Goal: Complete application form: Complete application form

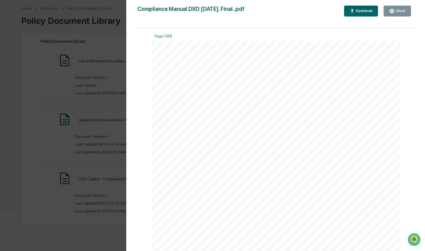
scroll to position [24, 0]
click at [81, 60] on div "Version History [DATE] 04:28 PM [PERSON_NAME] [DATE] 04:27 PM [PERSON_NAME] Com…" at bounding box center [212, 125] width 425 height 251
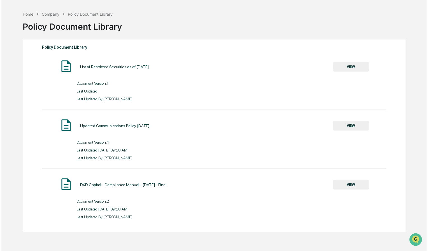
scroll to position [0, 0]
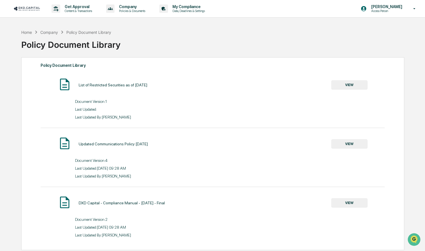
click at [35, 7] on img at bounding box center [26, 8] width 27 height 5
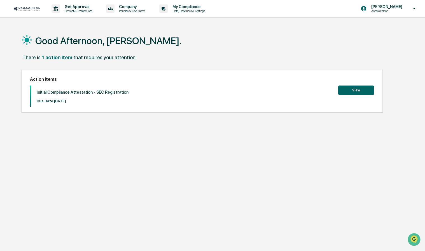
click at [344, 90] on button "View" at bounding box center [356, 91] width 36 height 10
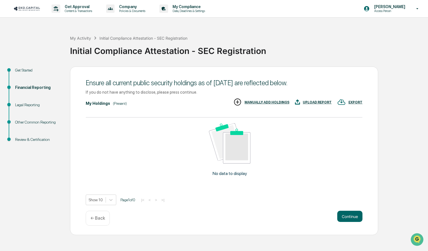
click at [315, 104] on div "UPLOAD REPORT" at bounding box center [317, 103] width 29 height 4
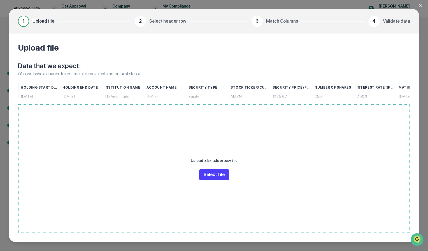
click at [207, 173] on button "Select file" at bounding box center [214, 174] width 30 height 11
click at [260, 81] on div "Upload file Data that we expect: (You will have a chance to rename or remove co…" at bounding box center [214, 138] width 410 height 209
click at [219, 178] on button "Select file" at bounding box center [214, 174] width 30 height 11
drag, startPoint x: 238, startPoint y: 163, endPoint x: 193, endPoint y: 163, distance: 45.1
click at [193, 163] on div "Upload .xlsx, .xls or .csv file Select file" at bounding box center [214, 168] width 392 height 129
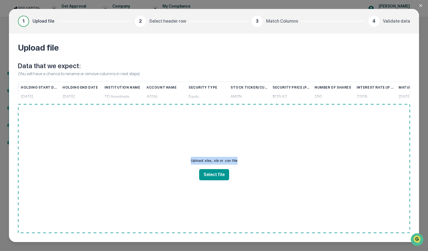
copy p "Upload .xlsx, .xls or .csv file"
click at [242, 67] on p "Data that we expect:" at bounding box center [214, 66] width 392 height 9
click at [217, 180] on button "Select file" at bounding box center [214, 174] width 30 height 11
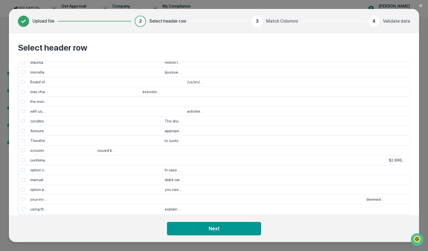
scroll to position [448, 0]
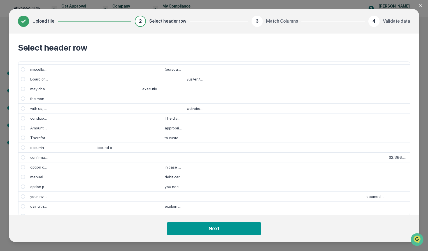
click at [24, 108] on span "Select" at bounding box center [23, 108] width 4 height 4
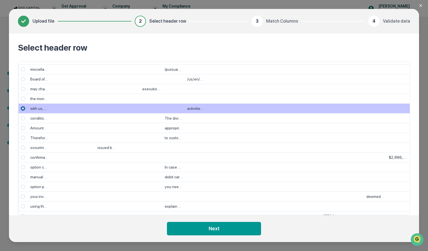
click at [22, 109] on span "Select" at bounding box center [23, 108] width 4 height 4
click at [20, 108] on div at bounding box center [23, 109] width 10 height 10
click at [24, 108] on span "Select" at bounding box center [23, 108] width 4 height 4
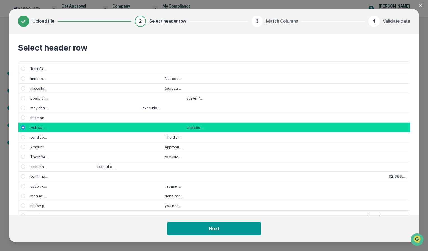
scroll to position [420, 0]
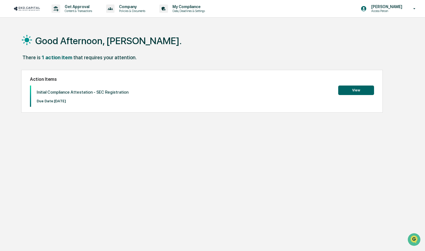
click at [358, 92] on button "View" at bounding box center [356, 91] width 36 height 10
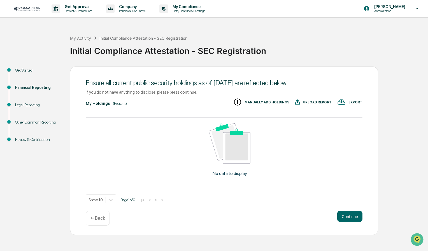
click at [322, 102] on div "UPLOAD REPORT" at bounding box center [317, 103] width 29 height 4
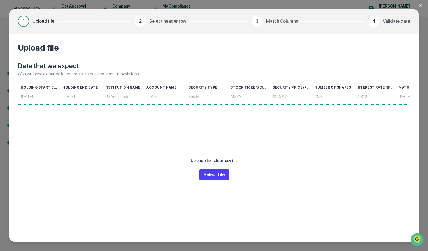
click at [209, 179] on button "Select file" at bounding box center [214, 174] width 30 height 11
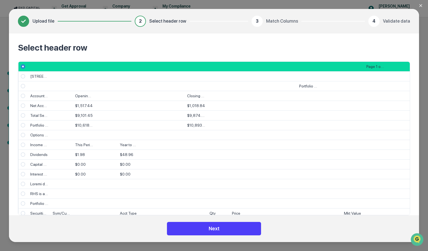
click at [228, 224] on button "Next" at bounding box center [214, 228] width 94 height 13
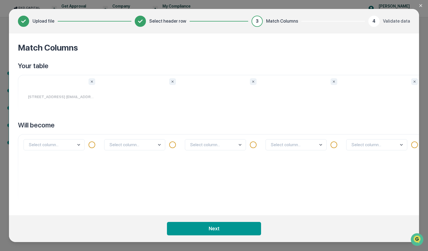
click at [64, 97] on p "[STREET_ADDRESS] [EMAIL_ADDRESS][DOMAIN_NAME]" at bounding box center [61, 97] width 81 height 15
click at [61, 148] on body "Get Approval Content & Transactions Company Policies & Documents My Compliance …" at bounding box center [214, 125] width 428 height 251
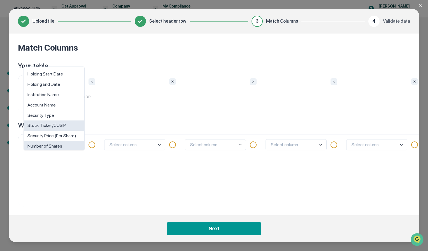
scroll to position [24, 0]
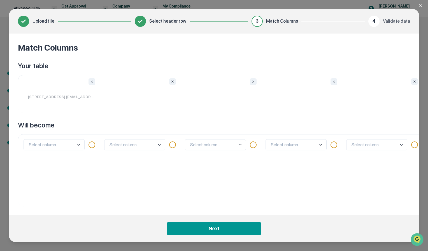
click at [92, 60] on div "Match Columns Your table [STREET_ADDRESS] [EMAIL_ADDRESS][DOMAIN_NAME] Portfoli…" at bounding box center [214, 125] width 410 height 182
click at [68, 95] on p "[STREET_ADDRESS] [EMAIL_ADDRESS][DOMAIN_NAME]" at bounding box center [61, 97] width 81 height 15
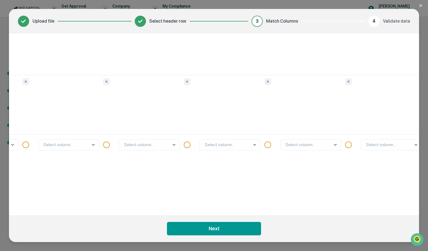
scroll to position [0, 0]
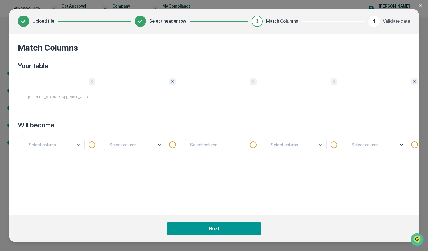
click at [73, 144] on body "Get Approval Content & Transactions Company Policies & Documents My Compliance …" at bounding box center [214, 125] width 428 height 251
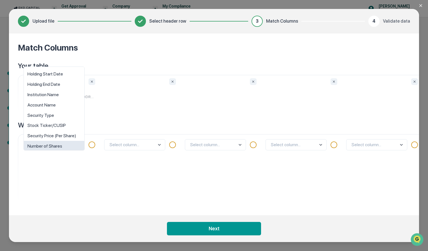
scroll to position [4, 0]
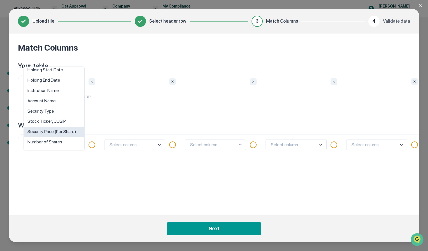
click at [102, 60] on div "Match Columns Your table [STREET_ADDRESS] [EMAIL_ADDRESS][DOMAIN_NAME] Portfoli…" at bounding box center [214, 125] width 410 height 182
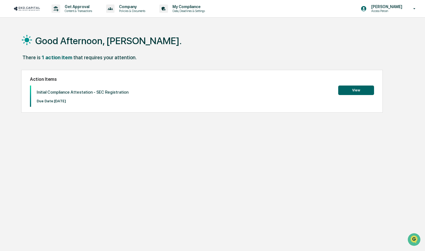
click at [358, 89] on button "View" at bounding box center [356, 91] width 36 height 10
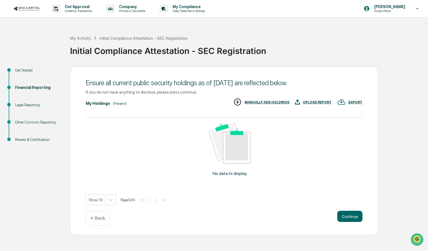
click at [310, 102] on div "UPLOAD REPORT" at bounding box center [317, 103] width 29 height 4
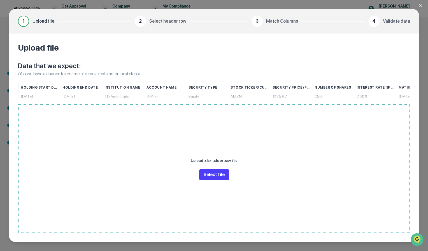
click at [217, 177] on button "Select file" at bounding box center [214, 174] width 30 height 11
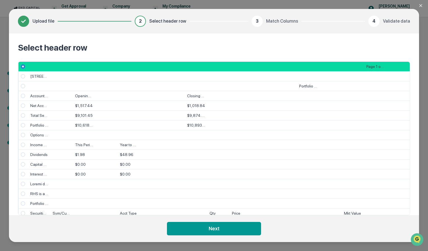
click at [47, 104] on div "Net Account Balance" at bounding box center [39, 106] width 22 height 10
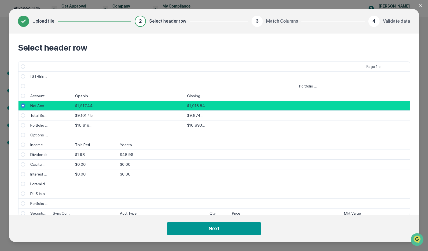
click at [39, 96] on div "Account Summary" at bounding box center [39, 96] width 22 height 10
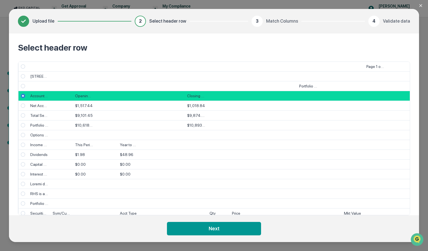
click at [34, 77] on div "[STREET_ADDRESS] [EMAIL_ADDRESS][DOMAIN_NAME]" at bounding box center [39, 77] width 22 height 10
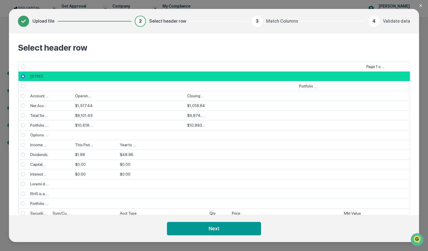
click at [30, 67] on div at bounding box center [39, 67] width 22 height 10
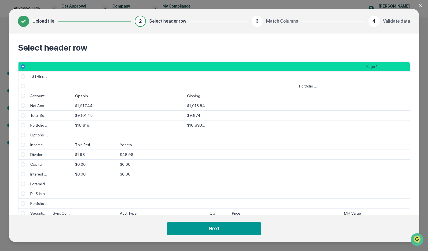
click at [22, 95] on span "Select" at bounding box center [23, 96] width 4 height 4
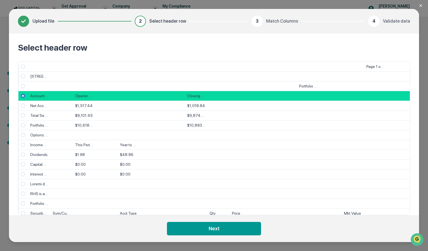
click at [24, 107] on span "Select" at bounding box center [23, 106] width 4 height 4
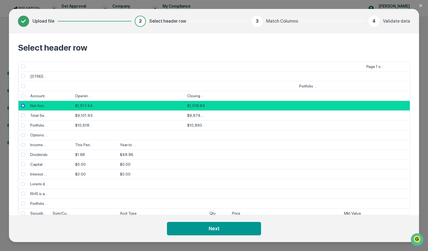
click at [22, 114] on span "Select" at bounding box center [23, 115] width 4 height 4
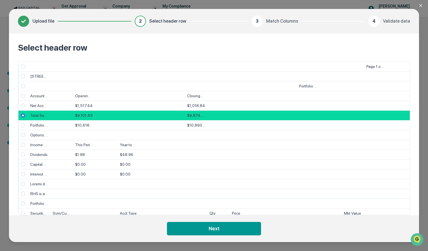
click at [18, 97] on div at bounding box center [23, 96] width 10 height 10
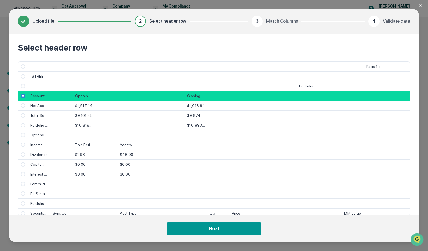
click at [24, 68] on span "Select" at bounding box center [23, 66] width 4 height 4
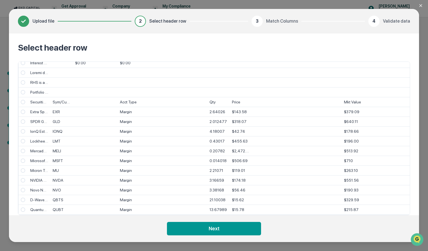
scroll to position [112, 0]
click at [24, 102] on span "Select" at bounding box center [23, 101] width 4 height 4
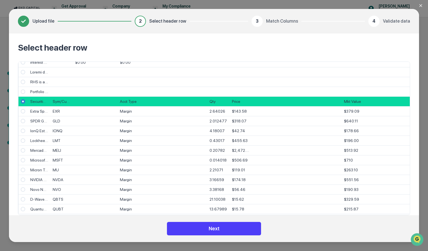
click at [221, 223] on button "Next" at bounding box center [214, 228] width 94 height 13
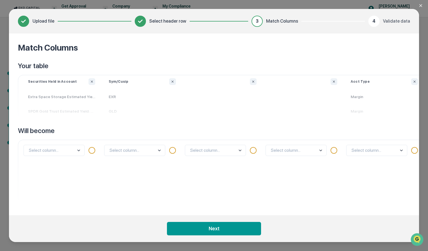
click at [62, 92] on p "Extra Space Storage Estimated Yield: 4.55%" at bounding box center [61, 97] width 81 height 15
drag, startPoint x: 63, startPoint y: 94, endPoint x: 92, endPoint y: 94, distance: 29.1
click at [92, 94] on p "Extra Space Storage Estimated Yield: 4.55%" at bounding box center [61, 97] width 81 height 15
drag, startPoint x: 92, startPoint y: 94, endPoint x: 80, endPoint y: 95, distance: 11.5
click at [80, 95] on p "Extra Space Storage Estimated Yield: 4.55%" at bounding box center [61, 97] width 81 height 15
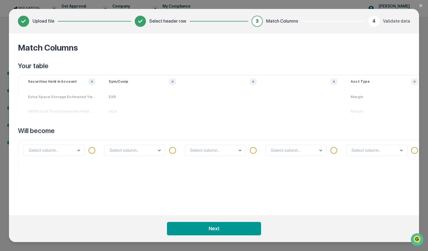
click at [47, 83] on p "Securities Held in Account" at bounding box center [52, 82] width 49 height 4
click at [62, 151] on body "Get Approval Content & Transactions Company Policies & Documents My Compliance …" at bounding box center [214, 125] width 428 height 251
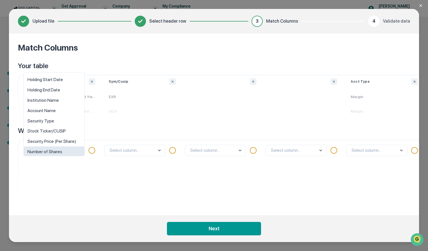
scroll to position [4, 0]
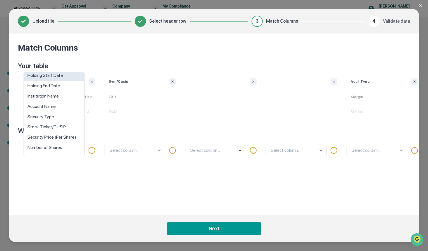
click at [80, 57] on div "Match Columns Your table Securities Held in Account Extra Space Storage Estimat…" at bounding box center [214, 125] width 410 height 182
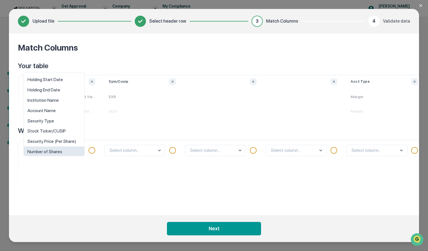
click at [54, 153] on body "Get Approval Content & Transactions Company Policies & Documents My Compliance …" at bounding box center [214, 125] width 428 height 251
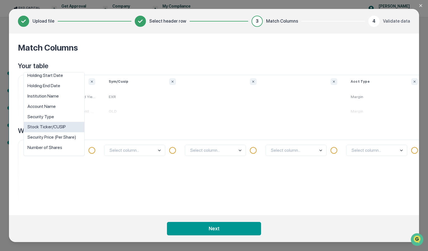
scroll to position [0, 0]
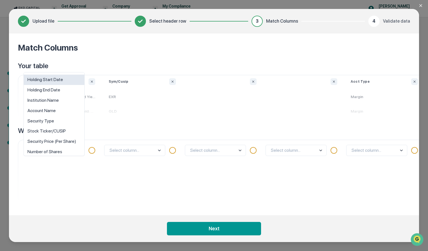
click at [63, 81] on div "Holding Start Date" at bounding box center [54, 80] width 60 height 10
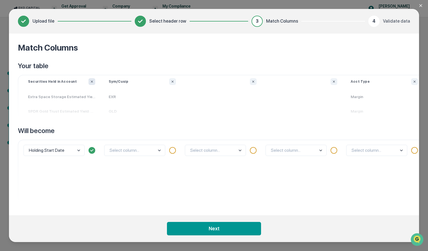
click at [91, 85] on button "Ignore column" at bounding box center [91, 81] width 7 height 7
click at [172, 80] on button "Ignore column" at bounding box center [172, 81] width 7 height 7
click at [94, 82] on button "Ignore column" at bounding box center [91, 81] width 7 height 7
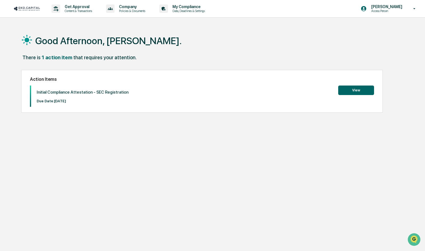
click at [349, 90] on button "View" at bounding box center [356, 91] width 36 height 10
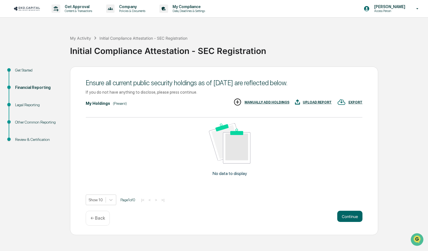
click at [315, 101] on div "UPLOAD REPORT" at bounding box center [317, 103] width 29 height 4
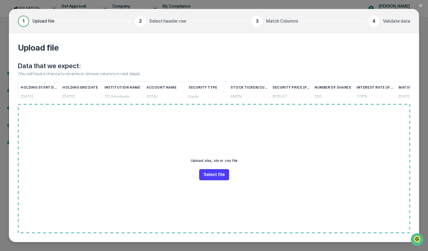
click at [220, 171] on button "Select file" at bounding box center [214, 174] width 30 height 11
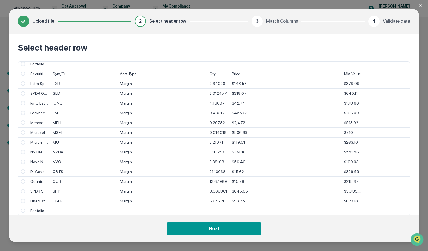
scroll to position [140, 0]
click at [25, 84] on div at bounding box center [23, 84] width 10 height 10
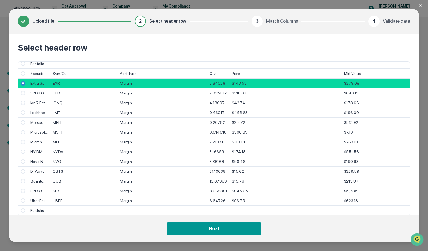
click at [20, 91] on div at bounding box center [23, 93] width 10 height 10
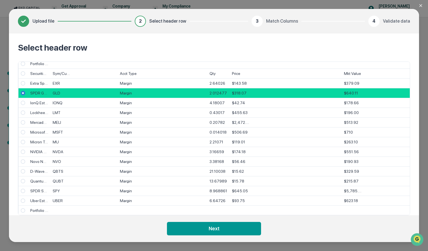
click at [21, 85] on span "Select" at bounding box center [23, 83] width 4 height 4
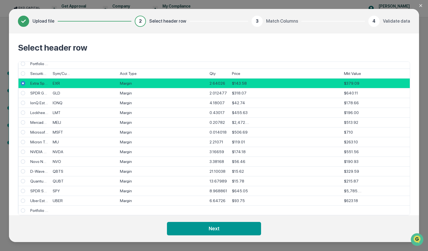
drag, startPoint x: 23, startPoint y: 82, endPoint x: 24, endPoint y: 132, distance: 49.9
click at [19, 147] on div "Capital Gains Distributions $0.00 $0.00 Interest Earned $0.00 $0.00 RHS is a Me…" at bounding box center [214, 139] width 392 height 154
drag, startPoint x: 22, startPoint y: 84, endPoint x: 18, endPoint y: 127, distance: 43.3
drag, startPoint x: 18, startPoint y: 127, endPoint x: 20, endPoint y: 98, distance: 29.2
drag, startPoint x: 22, startPoint y: 98, endPoint x: 25, endPoint y: 122, distance: 23.7
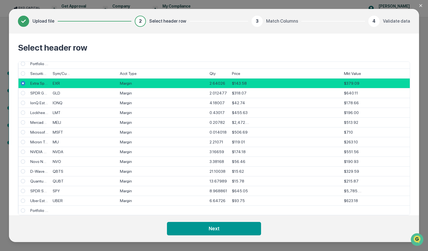
click at [24, 122] on div "Capital Gains Distributions $0.00 $0.00 Interest Earned $0.00 $0.00 RHS is a Me…" at bounding box center [214, 139] width 392 height 154
drag, startPoint x: 24, startPoint y: 92, endPoint x: 41, endPoint y: 176, distance: 85.6
click at [27, 194] on div "Capital Gains Distributions $0.00 $0.00 Interest Earned $0.00 $0.00 RHS is a Me…" at bounding box center [214, 139] width 392 height 154
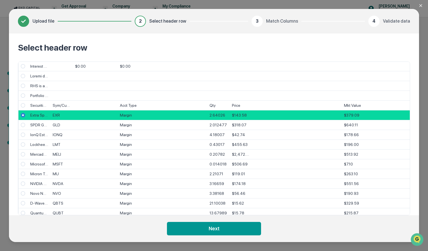
scroll to position [64, 0]
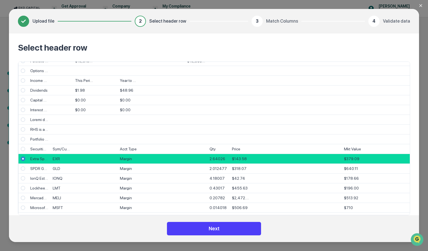
click at [230, 234] on button "Next" at bounding box center [214, 228] width 94 height 13
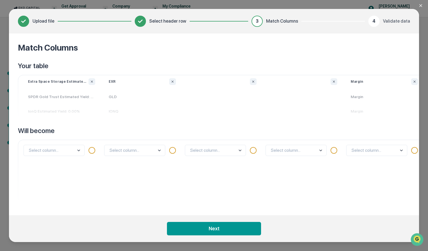
click at [52, 148] on body "Get Approval Content & Transactions Company Policies & Documents My Compliance …" at bounding box center [214, 125] width 428 height 251
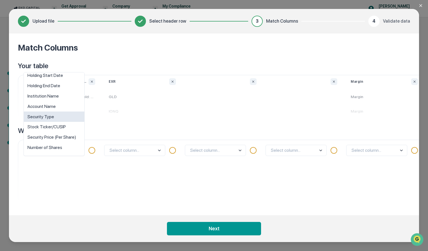
scroll to position [0, 0]
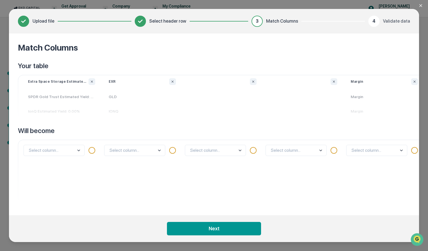
click at [69, 155] on body "Get Approval Content & Transactions Company Policies & Documents My Compliance …" at bounding box center [214, 125] width 428 height 251
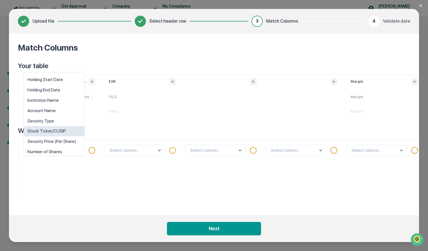
scroll to position [4, 0]
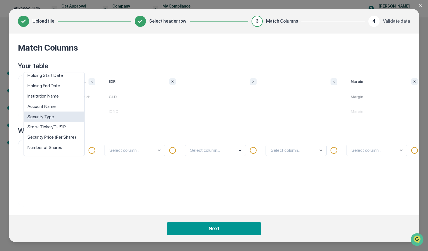
click at [51, 116] on div "Security Type" at bounding box center [54, 117] width 60 height 10
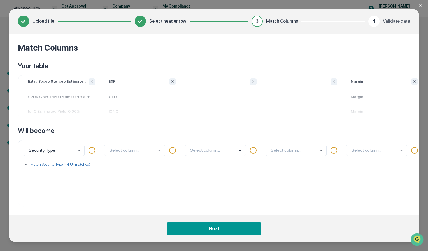
click at [158, 150] on body "Get Approval Content & Transactions Company Policies & Documents My Compliance …" at bounding box center [214, 125] width 428 height 251
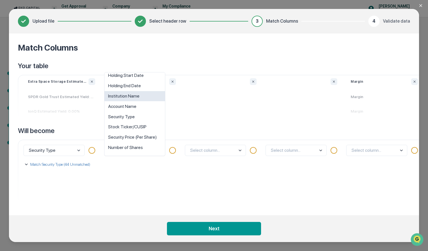
click at [175, 61] on div "Match Columns Your table Extra Space Storage Estimated Yield: 4.55% SPDR Gold T…" at bounding box center [214, 125] width 410 height 182
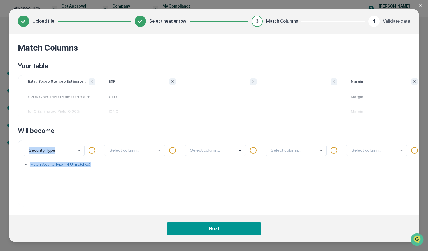
drag, startPoint x: 90, startPoint y: 212, endPoint x: 203, endPoint y: 198, distance: 114.3
click at [203, 198] on div "Match Columns Your table Extra Space Storage Estimated Yield: 4.55% SPDR Gold T…" at bounding box center [214, 125] width 410 height 182
click at [127, 195] on div "Select column..." at bounding box center [142, 173] width 81 height 67
click at [58, 97] on p "SPDR Gold Trust Estimated Yield: 0.00%" at bounding box center [61, 97] width 81 height 15
click at [68, 105] on p "IonQ Estimated Yield: 0.00%" at bounding box center [61, 111] width 81 height 15
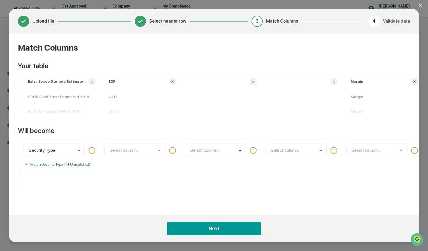
click at [71, 164] on p "Match Security Type (44 Unmatched)" at bounding box center [59, 165] width 61 height 6
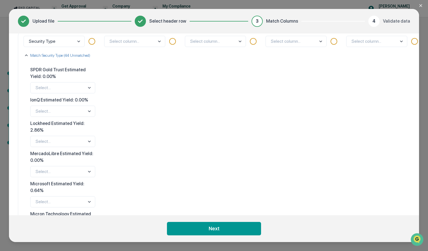
scroll to position [112, 0]
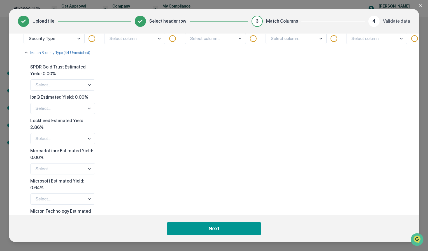
click at [81, 85] on body "Get Approval Content & Transactions Company Policies & Documents My Compliance …" at bounding box center [214, 125] width 428 height 251
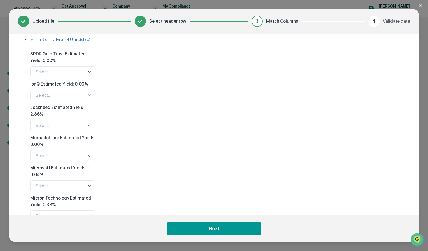
scroll to position [56, 0]
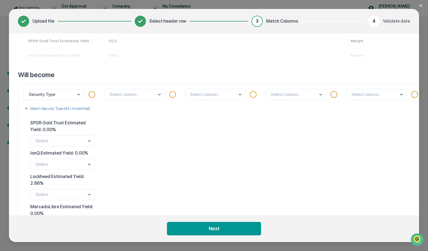
click at [420, 7] on icon "Close modal" at bounding box center [420, 5] width 4 height 4
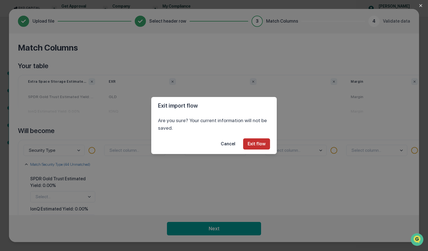
click at [260, 145] on button "Exit flow" at bounding box center [256, 144] width 27 height 11
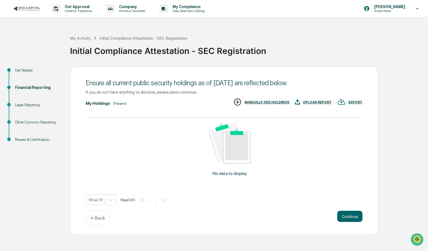
click at [282, 103] on div "MANUALLY ADD HOLDINGS" at bounding box center [266, 103] width 45 height 4
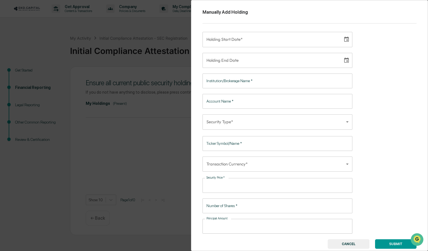
type input "**********"
click at [256, 38] on input "**********" at bounding box center [270, 39] width 136 height 15
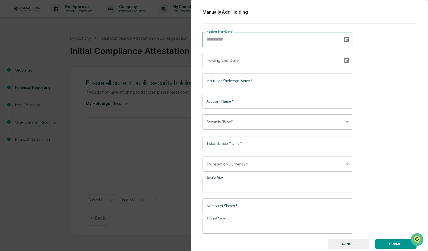
click at [407, 44] on div "Manually Add Holding Holding Start Date* Holding Start Date* Holding End Date H…" at bounding box center [309, 125] width 237 height 251
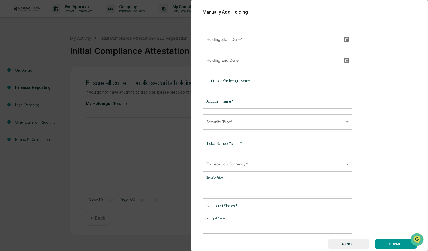
type input "**********"
click at [287, 39] on input "**********" at bounding box center [270, 39] width 136 height 15
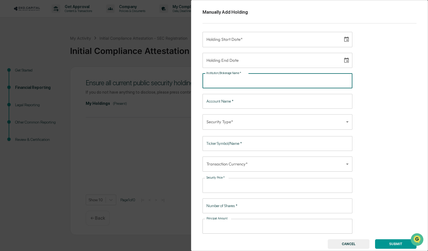
click at [268, 77] on input "Institution/Brokerage Name   *" at bounding box center [277, 81] width 150 height 15
type input "*"
type input "**"
type input "***"
type input "****"
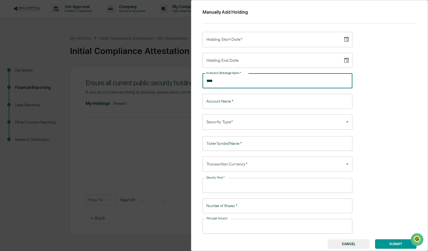
type input "*****"
type input "******"
type input "*******"
type input "********"
type input "*********"
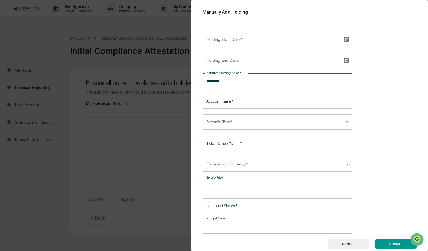
type input "*********"
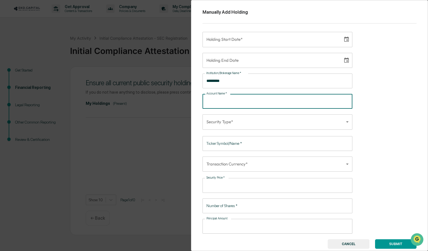
click at [254, 103] on input "Account Name   *" at bounding box center [277, 101] width 150 height 15
click at [250, 123] on body "Get Approval Content & Transactions Company Policies & Documents My Compliance …" at bounding box center [214, 125] width 428 height 251
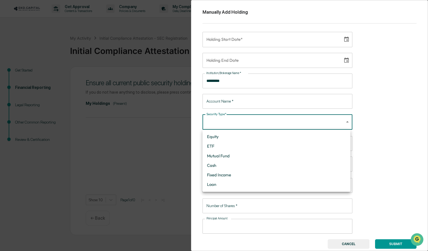
click at [371, 109] on div at bounding box center [214, 125] width 428 height 251
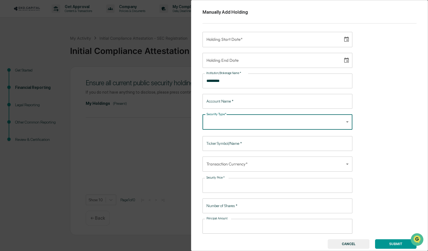
scroll to position [1, 0]
click at [358, 245] on button "CANCEL" at bounding box center [349, 245] width 42 height 10
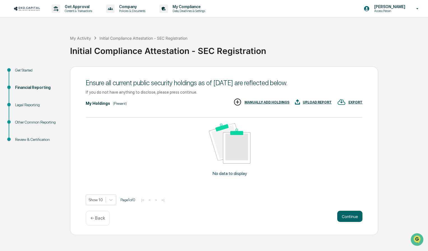
click at [316, 104] on div "UPLOAD REPORT" at bounding box center [317, 103] width 29 height 4
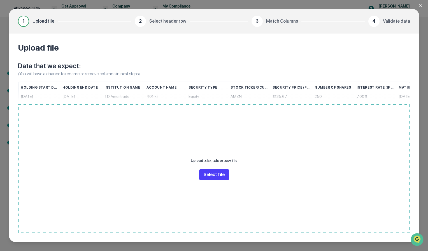
click at [217, 172] on button "Select file" at bounding box center [214, 174] width 30 height 11
click at [419, 4] on icon "Close modal" at bounding box center [420, 5] width 4 height 4
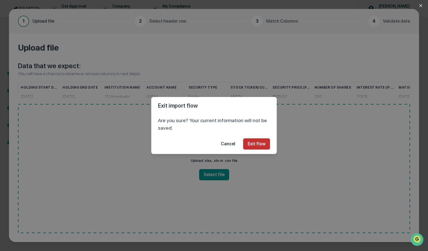
click at [259, 143] on button "Exit flow" at bounding box center [256, 144] width 27 height 11
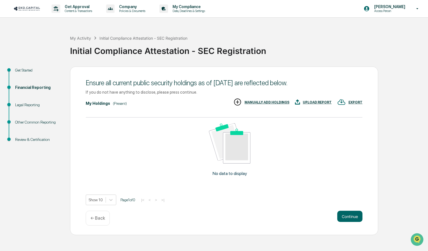
click at [277, 101] on div "MANUALLY ADD HOLDINGS" at bounding box center [266, 103] width 45 height 4
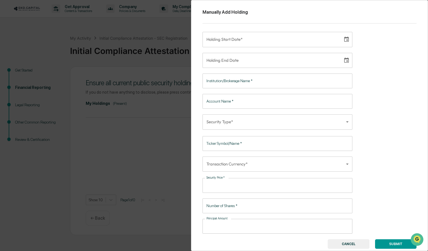
type input "**********"
click at [258, 43] on input "**********" at bounding box center [270, 39] width 136 height 15
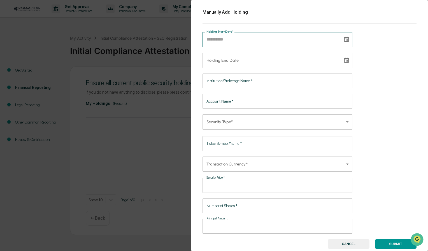
click at [245, 83] on input "Institution/Brokerage Name   *" at bounding box center [277, 81] width 150 height 15
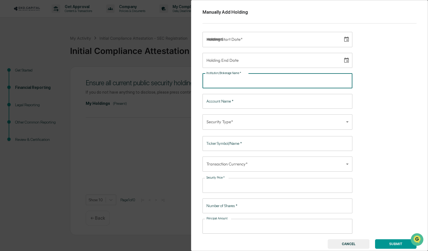
type input "*"
type input "**"
type input "***"
type input "****"
type input "*****"
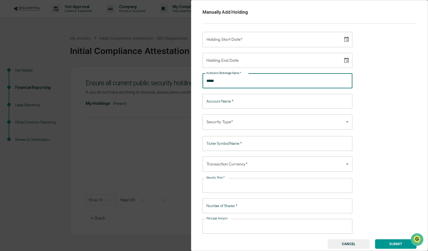
type input "******"
type input "*******"
type input "********"
type input "*********"
drag, startPoint x: 250, startPoint y: 81, endPoint x: 193, endPoint y: 75, distance: 57.1
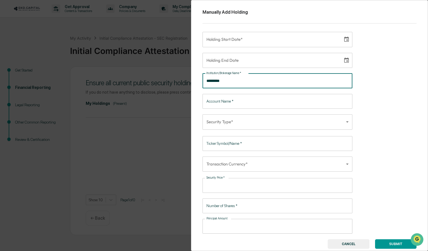
click at [193, 75] on div "Manually Add Holding Holding Start Date* Holding Start Date* Holding End Date H…" at bounding box center [309, 125] width 237 height 251
type input "*********"
click at [239, 102] on input "Account Name   *" at bounding box center [277, 101] width 150 height 15
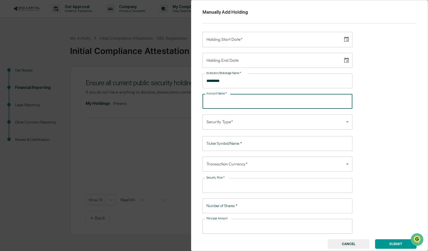
click at [370, 86] on div "Manually Add Holding Holding Start Date* Holding Start Date* Holding End Date H…" at bounding box center [309, 125] width 237 height 251
click at [273, 123] on body "Get Approval Content & Transactions Company Policies & Documents My Compliance …" at bounding box center [214, 125] width 428 height 251
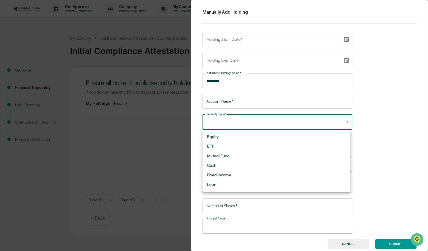
click at [373, 90] on div at bounding box center [214, 125] width 428 height 251
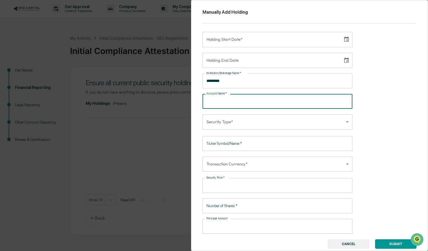
click at [233, 105] on input "Account Name   *" at bounding box center [277, 101] width 150 height 15
type input "*"
type input "**"
type input "***"
type input "****"
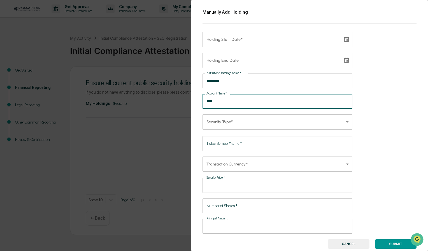
type input "*****"
type input "*******"
type input "********"
type input "*********"
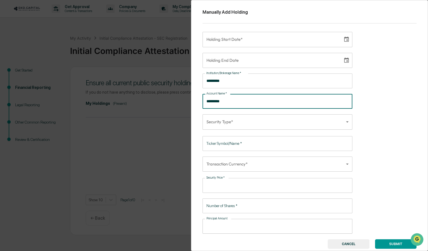
type input "**********"
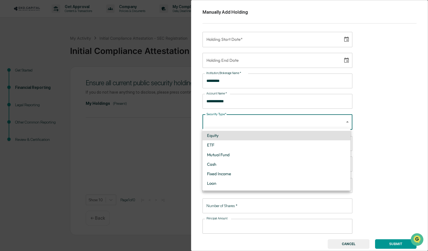
click at [244, 124] on body "**********" at bounding box center [214, 125] width 428 height 251
click at [244, 134] on li "Equity" at bounding box center [276, 136] width 148 height 10
type input "******"
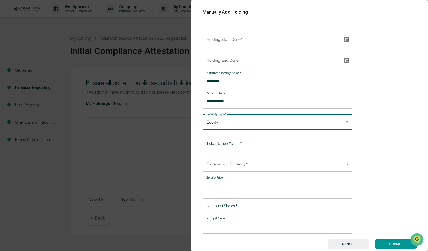
click at [274, 143] on input "Ticker Symbol/Name   *" at bounding box center [277, 143] width 150 height 15
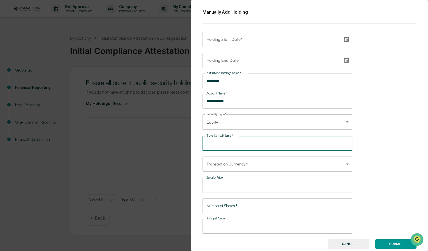
type input "*"
type input "**"
type input "***"
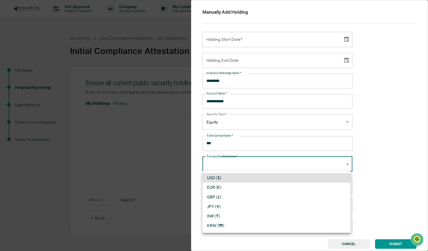
click at [272, 163] on body "**********" at bounding box center [214, 125] width 428 height 251
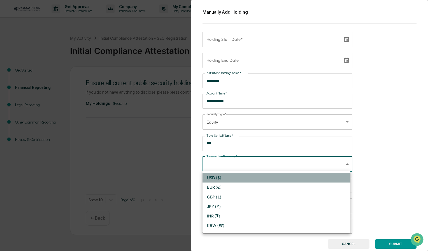
click at [253, 175] on li "USD ($)" at bounding box center [276, 178] width 148 height 10
type input "*"
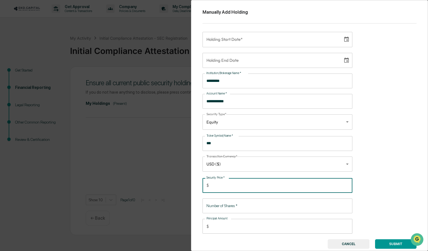
click at [251, 181] on input "Security Price   *" at bounding box center [281, 185] width 141 height 15
type input "*"
type input "**"
type input "***"
type input "*****"
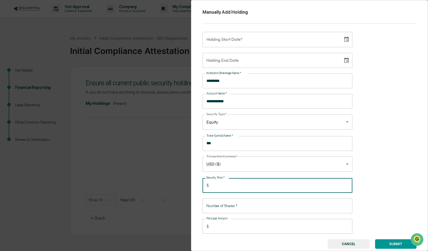
type input "******"
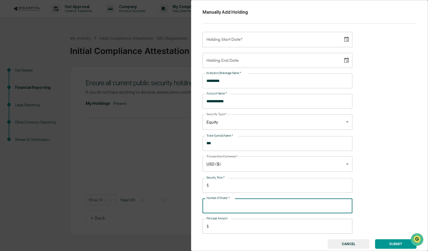
click at [242, 200] on input "Number of Shares   *" at bounding box center [277, 206] width 150 height 15
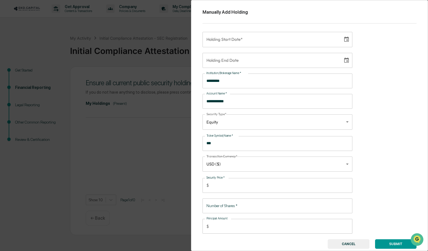
click at [230, 202] on input "Number of Shares   *" at bounding box center [277, 206] width 150 height 15
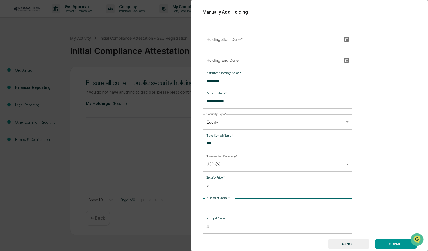
type input "*"
type input "******"
type input "***"
type input "**********"
type input "****"
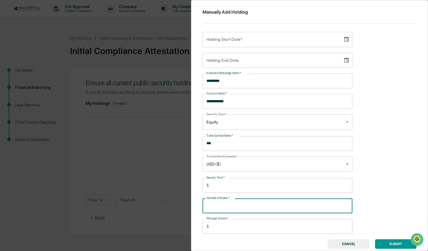
type input "**********"
type input "******"
type input "**********"
type input "*******"
type input "**********"
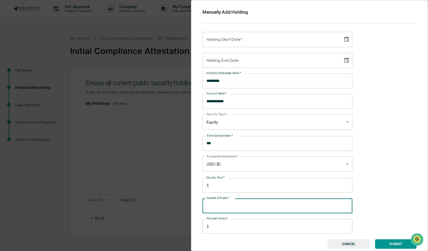
type input "*******"
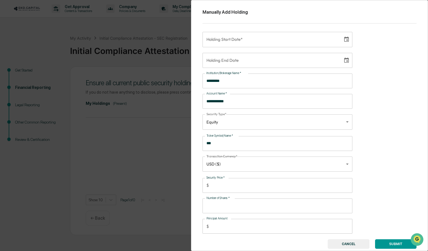
click at [208, 219] on div "**********" at bounding box center [277, 226] width 150 height 15
click at [364, 192] on div "**********" at bounding box center [309, 125] width 237 height 251
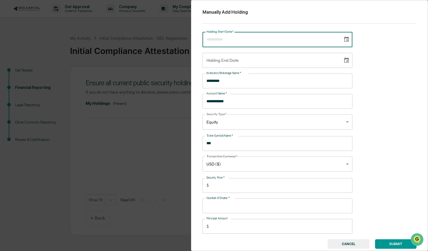
type input "**********"
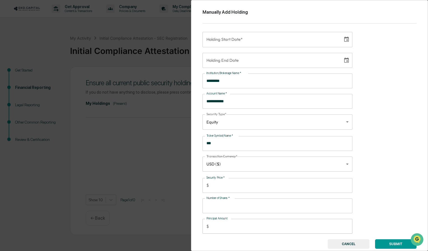
click at [391, 139] on div "**********" at bounding box center [309, 125] width 237 height 251
type input "**********"
click at [279, 39] on input "**********" at bounding box center [270, 39] width 136 height 15
click at [130, 58] on div "**********" at bounding box center [214, 125] width 428 height 251
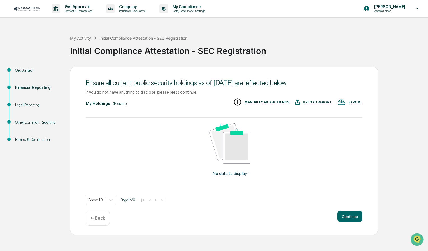
click at [309, 102] on div "UPLOAD REPORT" at bounding box center [317, 103] width 29 height 4
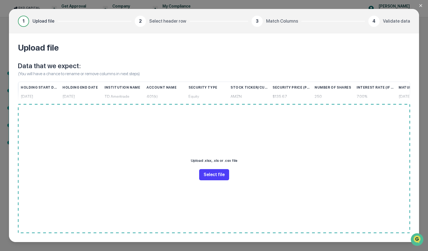
click at [206, 174] on button "Select file" at bounding box center [214, 174] width 30 height 11
click at [206, 176] on button "Select file" at bounding box center [214, 174] width 30 height 11
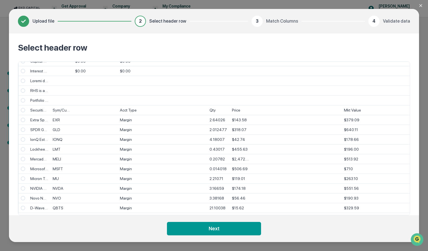
scroll to position [92, 0]
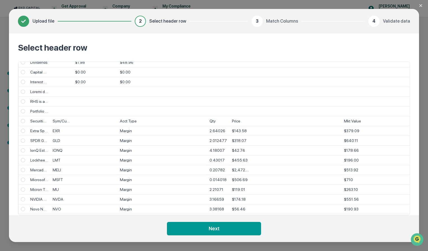
click at [23, 121] on span "Select" at bounding box center [23, 121] width 4 height 4
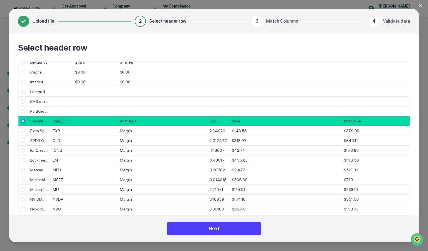
click at [231, 233] on button "Next" at bounding box center [214, 228] width 94 height 13
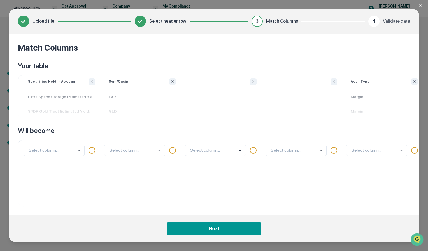
click at [220, 91] on p at bounding box center [223, 94] width 81 height 9
drag, startPoint x: 189, startPoint y: 88, endPoint x: 218, endPoint y: 86, distance: 29.2
click at [218, 86] on div at bounding box center [223, 92] width 81 height 29
click at [253, 84] on button "Ignore column" at bounding box center [253, 81] width 7 height 7
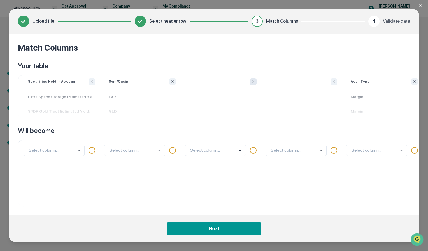
click at [254, 82] on icon "Ignore column" at bounding box center [252, 81] width 3 height 3
click at [333, 83] on button "Ignore column" at bounding box center [333, 81] width 7 height 7
click at [251, 82] on icon "Ignore column" at bounding box center [252, 81] width 3 height 3
click at [143, 101] on p "EXR" at bounding box center [142, 97] width 81 height 15
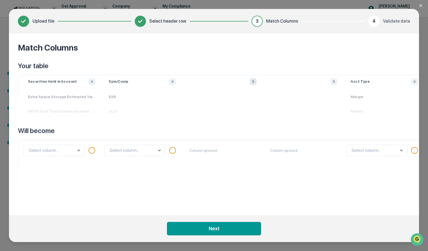
click at [124, 81] on p "Sym/Cusip" at bounding box center [119, 82] width 20 height 4
drag, startPoint x: 134, startPoint y: 79, endPoint x: 108, endPoint y: 77, distance: 25.3
click at [108, 77] on div "Sym/Cusip EXR GLD" at bounding box center [142, 97] width 81 height 44
drag, startPoint x: 108, startPoint y: 77, endPoint x: 184, endPoint y: 64, distance: 76.5
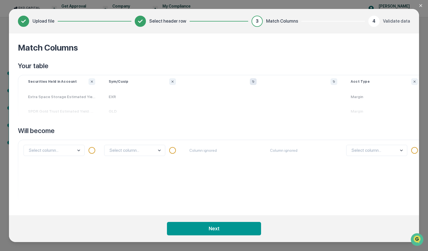
drag, startPoint x: 102, startPoint y: 212, endPoint x: 103, endPoint y: 207, distance: 4.5
click at [129, 207] on div "Match Columns Your table Securities Held in Account Extra Space Storage Estimat…" at bounding box center [214, 125] width 410 height 182
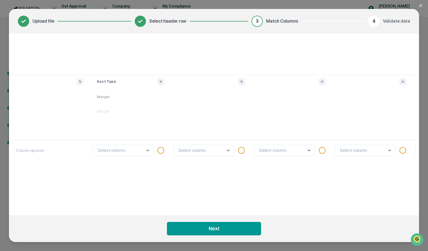
scroll to position [0, 269]
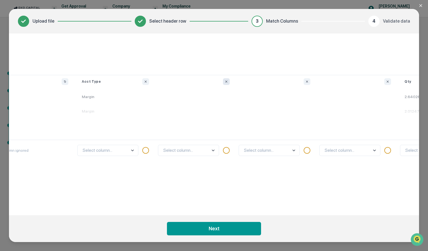
click at [224, 83] on button "Ignore column" at bounding box center [226, 81] width 7 height 7
click at [305, 81] on icon "Ignore column" at bounding box center [306, 81] width 3 height 3
click at [388, 83] on button "Ignore column" at bounding box center [387, 81] width 7 height 7
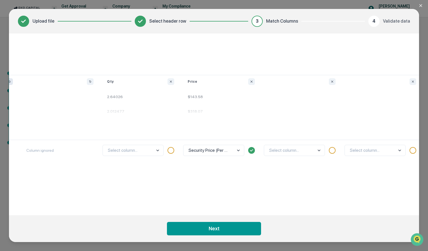
scroll to position [0, 573]
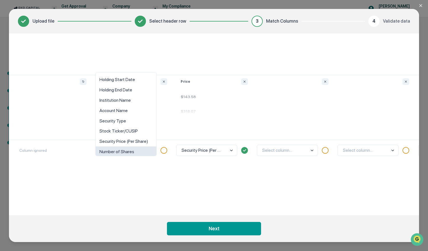
click at [141, 152] on body "Get Approval Content & Transactions Company Policies & Documents My Compliance …" at bounding box center [214, 125] width 428 height 251
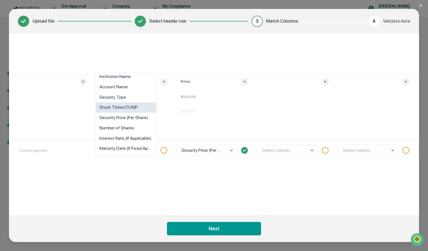
scroll to position [0, 0]
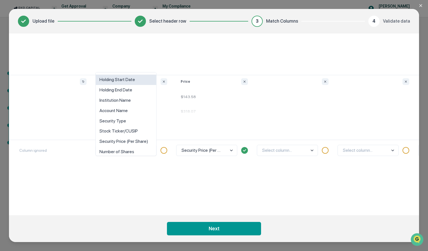
click at [152, 59] on div "Match Columns Your table Securities Held in Account Extra Space Storage Estimat…" at bounding box center [214, 125] width 410 height 182
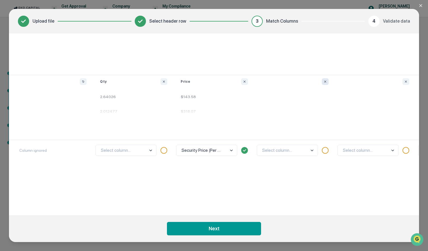
click at [323, 82] on button "Ignore column" at bounding box center [325, 81] width 7 height 7
click at [404, 80] on icon "Ignore column" at bounding box center [405, 81] width 3 height 3
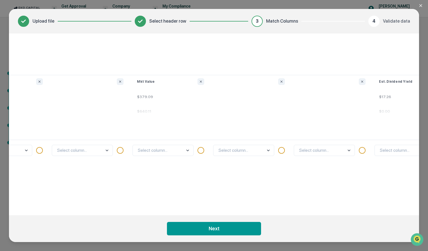
scroll to position [0, 1019]
click at [169, 143] on div "Select column..." at bounding box center [171, 173] width 81 height 67
click at [173, 155] on body "Get Approval Content & Transactions Company Policies & Documents My Compliance …" at bounding box center [214, 125] width 428 height 251
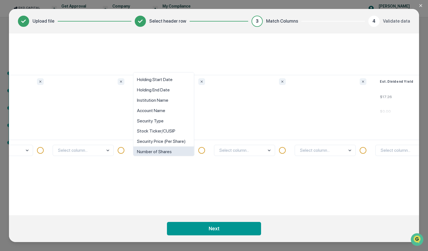
scroll to position [4, 0]
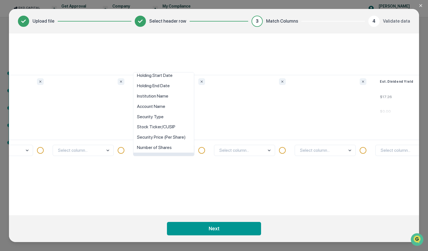
click at [166, 168] on div "option Interest Rate (If Applicable) focused, 9 of 10. 10 results available. Us…" at bounding box center [171, 173] width 81 height 67
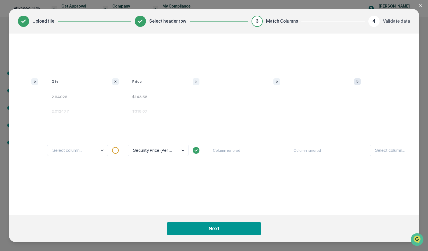
scroll to position [0, 581]
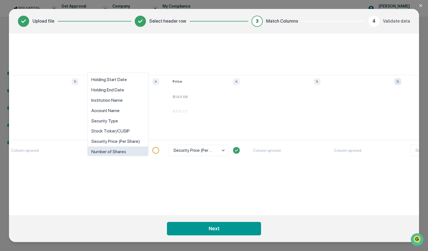
click at [135, 150] on body "Get Approval Content & Transactions Company Policies & Documents My Compliance …" at bounding box center [214, 125] width 428 height 251
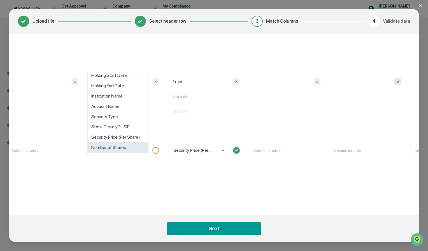
click at [135, 144] on div "Number of Shares" at bounding box center [118, 148] width 60 height 10
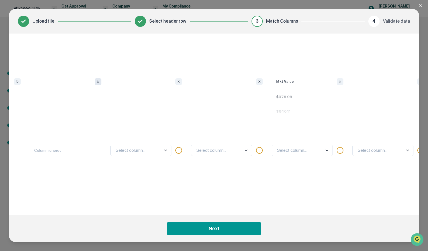
scroll to position [0, 883]
click at [310, 153] on body "Get Approval Content & Transactions Company Policies & Documents My Compliance …" at bounding box center [214, 125] width 428 height 251
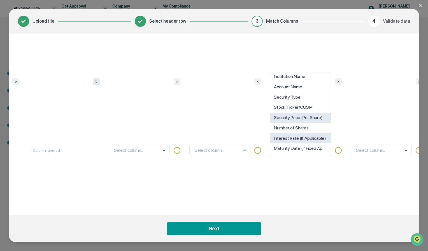
scroll to position [0, 0]
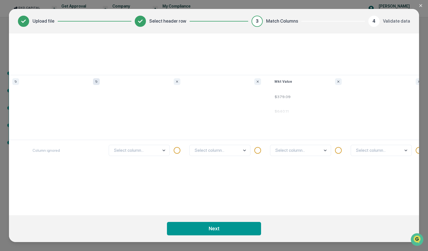
click at [323, 171] on div "Select column..." at bounding box center [308, 173] width 81 height 67
click at [262, 85] on div at bounding box center [227, 81] width 81 height 7
click at [177, 82] on icon "Ignore column" at bounding box center [176, 81] width 3 height 3
drag, startPoint x: 259, startPoint y: 84, endPoint x: 203, endPoint y: 97, distance: 57.5
click at [258, 84] on button "Ignore column" at bounding box center [257, 81] width 7 height 7
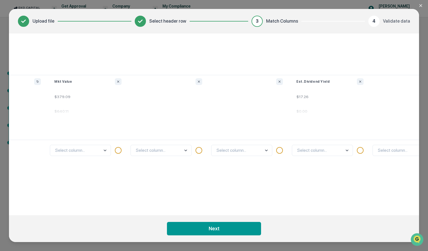
scroll to position [0, 1119]
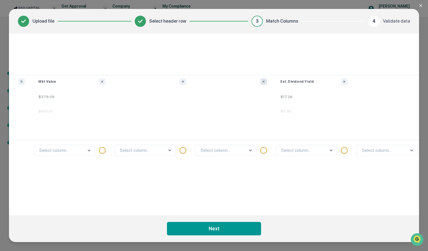
click at [261, 78] on button "Ignore column" at bounding box center [263, 81] width 7 height 7
click at [186, 84] on button "Ignore column" at bounding box center [182, 81] width 7 height 7
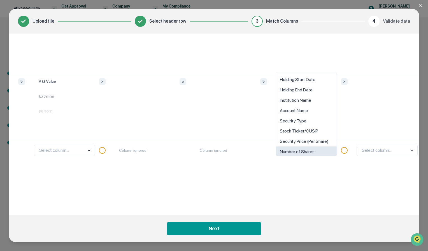
click at [311, 153] on body "Get Approval Content & Transactions Company Policies & Documents My Compliance …" at bounding box center [214, 125] width 428 height 251
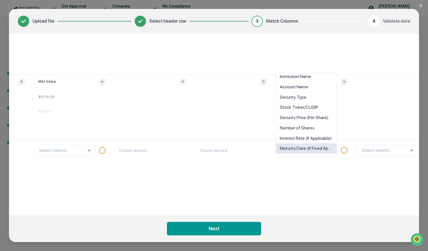
click at [384, 181] on div "Select column..." at bounding box center [394, 173] width 81 height 67
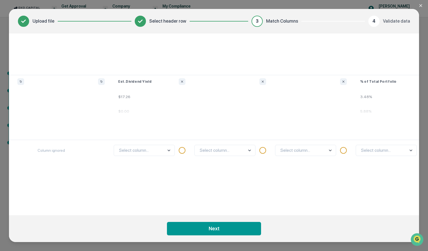
scroll to position [0, 1299]
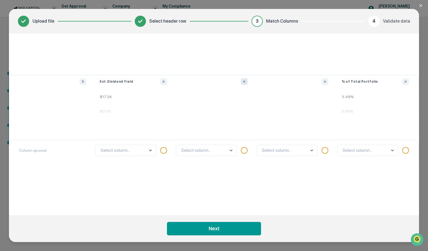
click at [244, 82] on icon "Ignore column" at bounding box center [243, 81] width 3 height 3
click at [322, 78] on button "Ignore column" at bounding box center [324, 81] width 7 height 7
click at [388, 151] on body "Get Approval Content & Transactions Company Policies & Documents My Compliance …" at bounding box center [214, 125] width 428 height 251
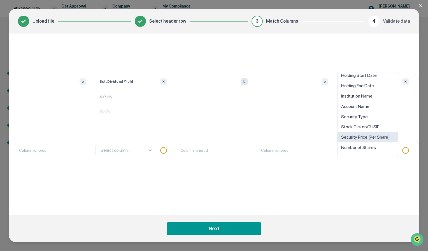
scroll to position [0, 0]
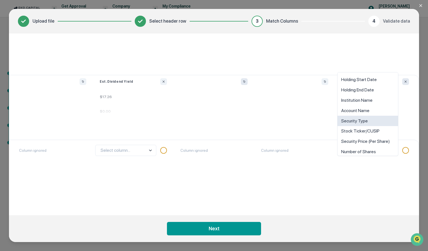
click at [405, 82] on icon "Ignore column" at bounding box center [405, 81] width 3 height 3
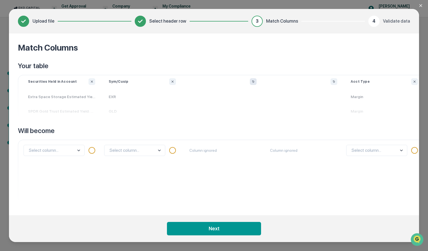
click at [75, 104] on p "Extra Space Storage Estimated Yield: 4.55%" at bounding box center [61, 97] width 81 height 15
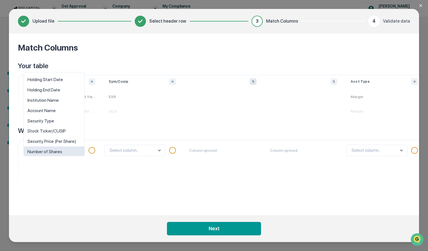
click at [71, 151] on body "Get Approval Content & Transactions Company Policies & Documents My Compliance …" at bounding box center [214, 125] width 428 height 251
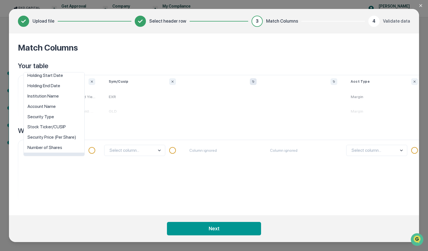
click at [95, 170] on div "option Interest Rate (If Applicable) focused, 9 of 10. 10 results available. Us…" at bounding box center [61, 173] width 81 height 67
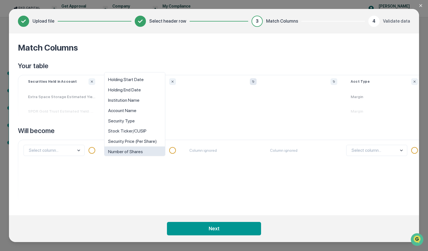
click at [125, 151] on body "Get Approval Content & Transactions Company Policies & Documents My Compliance …" at bounding box center [214, 125] width 428 height 251
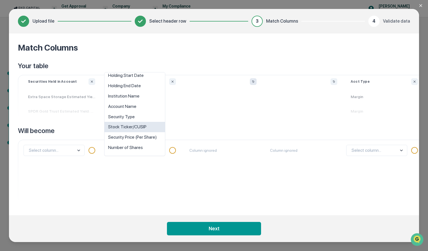
click at [141, 127] on div "Stock Ticker/CUSIP" at bounding box center [134, 127] width 60 height 10
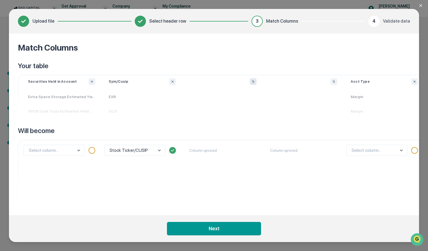
click at [70, 152] on body "Get Approval Content & Transactions Company Policies & Documents My Compliance …" at bounding box center [214, 125] width 428 height 251
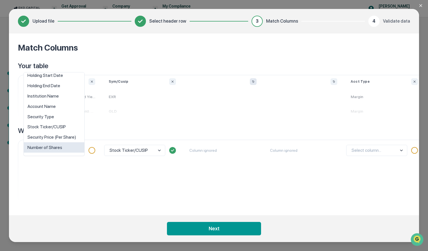
scroll to position [0, 0]
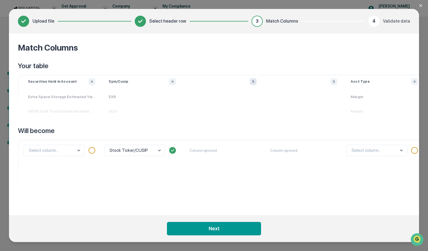
click at [78, 179] on div "Select column..." at bounding box center [61, 173] width 81 height 67
click at [371, 148] on body "Get Approval Content & Transactions Company Policies & Documents My Compliance …" at bounding box center [214, 125] width 428 height 251
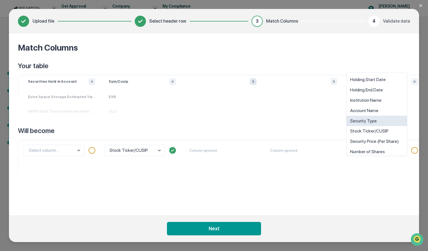
click at [372, 123] on div "Security Type" at bounding box center [376, 121] width 60 height 10
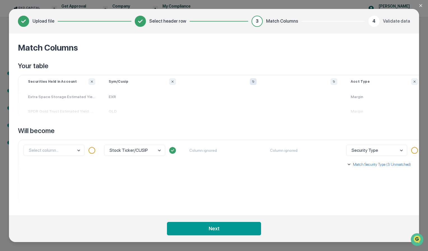
click at [353, 166] on p "Match Security Type (3 Unmatched)" at bounding box center [381, 165] width 59 height 6
click at [353, 165] on p "Match Security Type (3 Unmatched)" at bounding box center [381, 165] width 59 height 6
click at [76, 151] on body "Get Approval Content & Transactions Company Policies & Documents My Compliance …" at bounding box center [214, 125] width 428 height 251
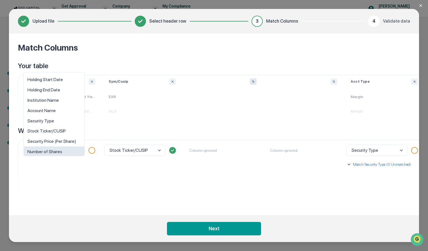
scroll to position [4, 0]
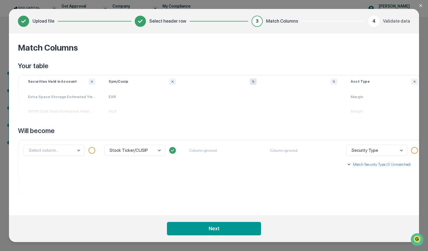
click at [57, 171] on div "Select column..." at bounding box center [61, 173] width 81 height 67
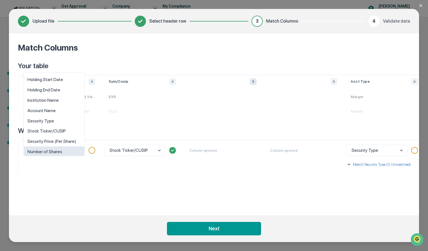
click at [72, 148] on body "Get Approval Content & Transactions Company Policies & Documents My Compliance …" at bounding box center [214, 125] width 428 height 251
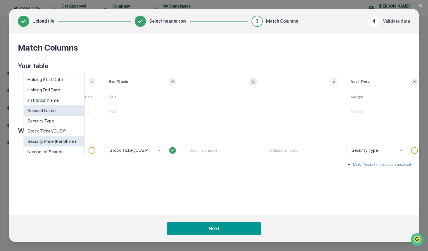
scroll to position [24, 0]
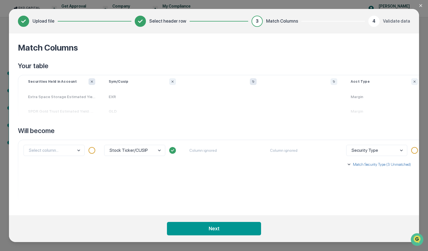
click at [92, 81] on icon "Ignore column" at bounding box center [92, 82] width 2 height 2
click at [94, 83] on button "Ignore column" at bounding box center [91, 81] width 7 height 7
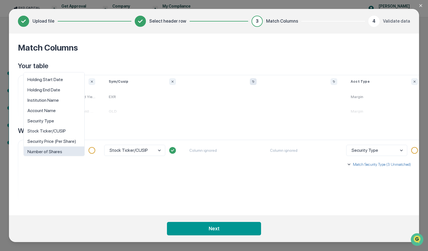
click at [77, 150] on body "Get Approval Content & Transactions Company Policies & Documents My Compliance …" at bounding box center [214, 125] width 428 height 251
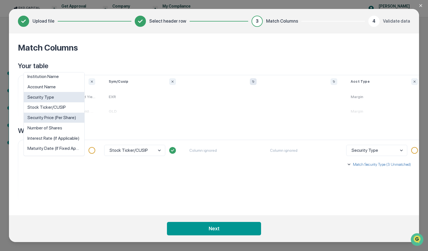
scroll to position [0, 0]
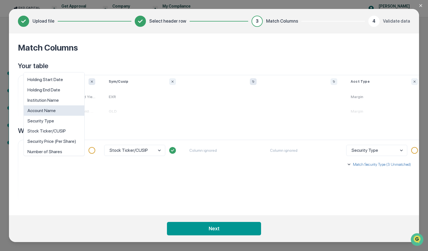
click at [94, 84] on button "Ignore column" at bounding box center [91, 81] width 7 height 7
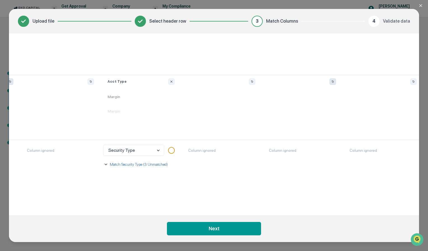
scroll to position [0, 194]
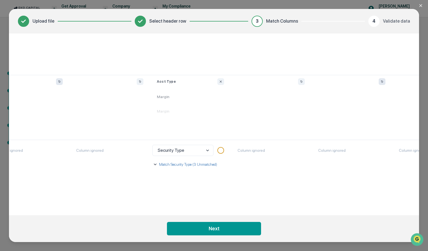
click at [183, 162] on button "Match Security Type (3 Unmatched)" at bounding box center [189, 164] width 75 height 15
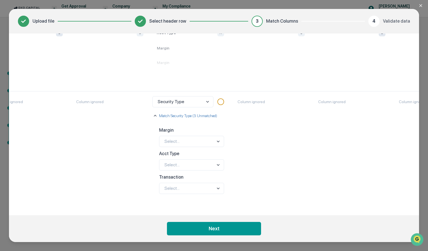
scroll to position [52, 194]
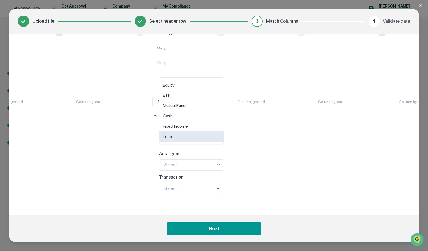
click at [204, 138] on body "Get Approval Content & Transactions Company Policies & Documents My Compliance …" at bounding box center [214, 125] width 428 height 251
click at [254, 136] on div "Column ignored" at bounding box center [271, 148] width 81 height 115
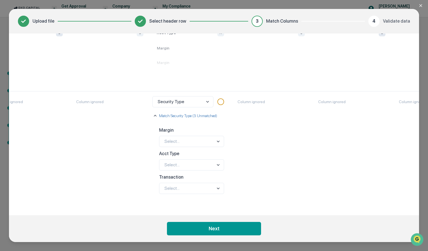
click at [199, 113] on p "Match Security Type (3 Unmatched)" at bounding box center [187, 116] width 59 height 6
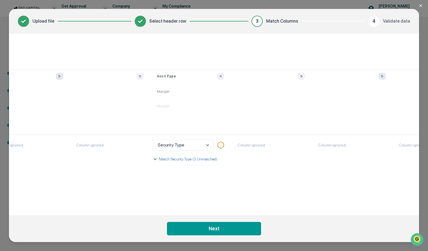
scroll to position [0, 194]
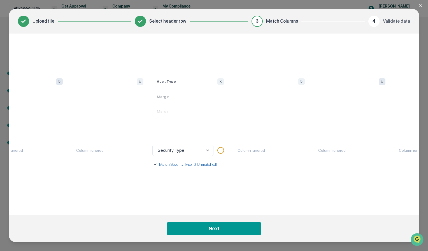
click at [168, 97] on p "Margin" at bounding box center [190, 97] width 81 height 15
drag, startPoint x: 171, startPoint y: 101, endPoint x: 172, endPoint y: 79, distance: 21.3
click at [172, 79] on div "Acct Type Margin Margin" at bounding box center [189, 98] width 81 height 40
drag, startPoint x: 172, startPoint y: 79, endPoint x: 174, endPoint y: 106, distance: 26.4
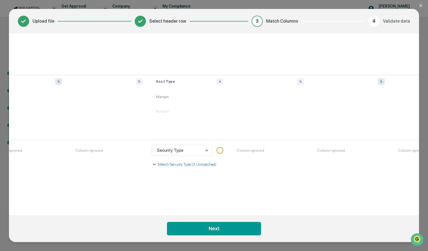
click at [174, 106] on p "Margin" at bounding box center [189, 111] width 81 height 15
click at [178, 166] on p "Match Security Type (3 Unmatched)" at bounding box center [186, 165] width 59 height 6
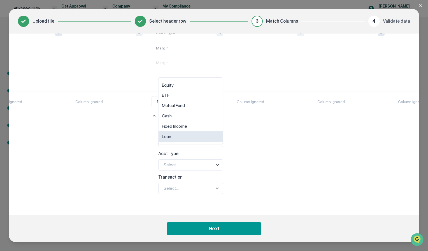
click at [204, 137] on body "Get Approval Content & Transactions Company Policies & Documents My Compliance …" at bounding box center [214, 125] width 428 height 251
click at [257, 150] on div "Column ignored" at bounding box center [270, 148] width 81 height 115
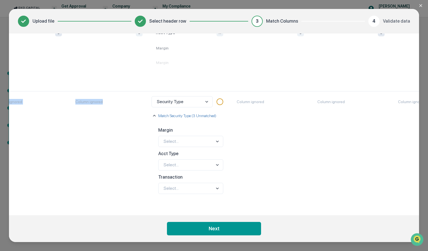
drag, startPoint x: 143, startPoint y: 212, endPoint x: 220, endPoint y: 214, distance: 77.3
click at [220, 214] on div "Match Columns Your table Securities Held in Account Extra Space Storage Estimat…" at bounding box center [214, 125] width 410 height 182
click at [213, 196] on div "Margin Select... Acct Type Select... Transaction Select..." at bounding box center [188, 161] width 75 height 77
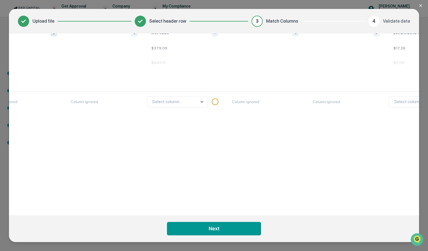
scroll to position [0, 1006]
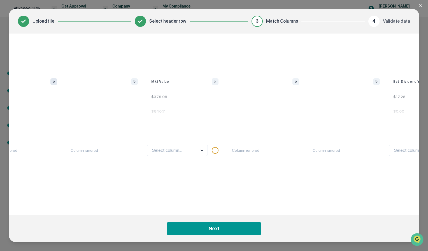
click at [191, 151] on body "Get Approval Content & Transactions Company Policies & Documents My Compliance …" at bounding box center [214, 125] width 428 height 251
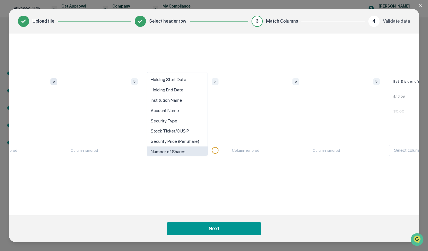
scroll to position [4, 0]
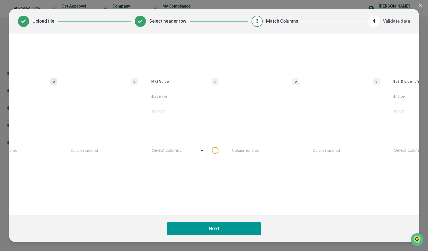
click at [255, 166] on div "Column ignored" at bounding box center [265, 197] width 81 height 115
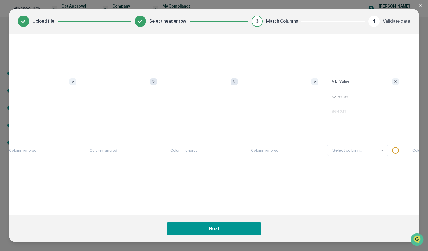
scroll to position [0, 869]
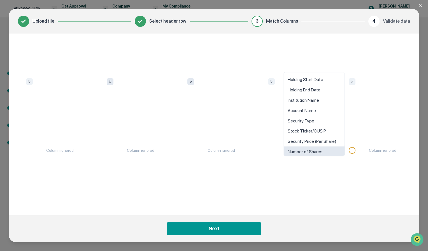
click at [332, 149] on body "Get Approval Content & Transactions Company Policies & Documents My Compliance …" at bounding box center [214, 125] width 428 height 251
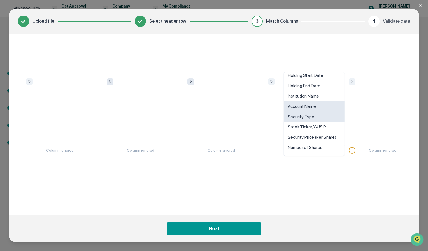
scroll to position [0, 0]
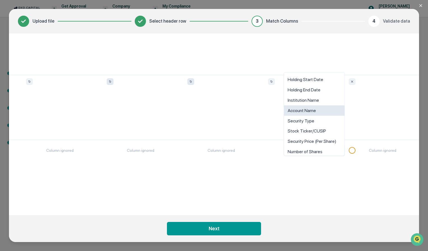
click at [359, 109] on p "$640.11" at bounding box center [321, 111] width 81 height 15
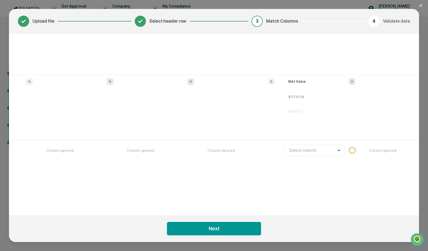
click at [352, 83] on icon "Ignore column" at bounding box center [351, 81] width 3 height 3
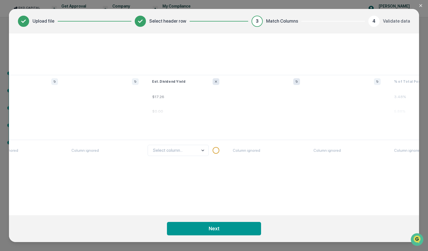
click at [215, 81] on icon "Ignore column" at bounding box center [216, 82] width 2 height 2
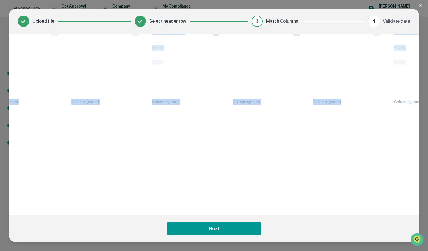
drag, startPoint x: 368, startPoint y: 212, endPoint x: 396, endPoint y: 213, distance: 28.0
click at [396, 213] on div "Match Columns Your table Securities Held in Account Extra Space Storage Estimat…" at bounding box center [214, 125] width 410 height 182
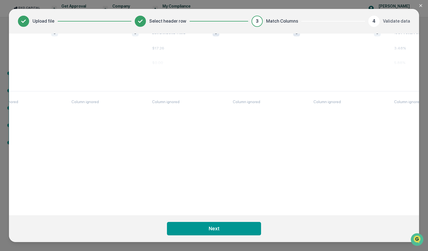
scroll to position [52, 1302]
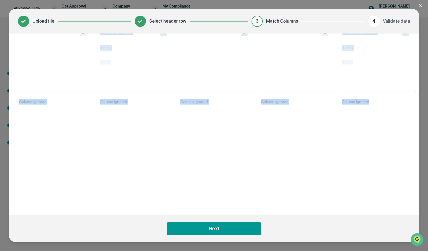
drag, startPoint x: 396, startPoint y: 213, endPoint x: 421, endPoint y: 215, distance: 25.8
click at [421, 215] on div "Upload file Select header row 3 Match Columns 4 Validate data Match Columns You…" at bounding box center [214, 125] width 428 height 251
drag, startPoint x: 421, startPoint y: 215, endPoint x: 375, endPoint y: 160, distance: 71.3
click at [375, 160] on div "Column ignored" at bounding box center [375, 148] width 81 height 115
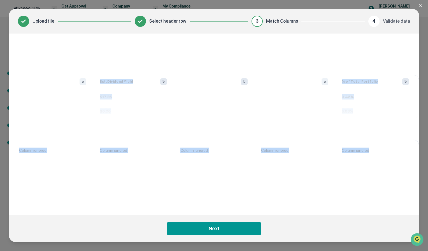
click at [355, 57] on div "Match Columns Your table Securities Held in Account Extra Space Storage Estimat…" at bounding box center [214, 125] width 410 height 182
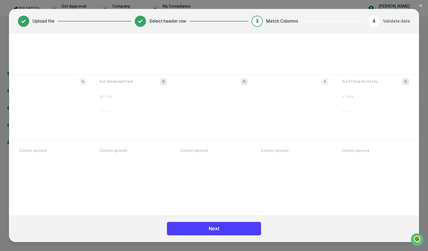
click at [251, 228] on button "Next" at bounding box center [214, 228] width 94 height 13
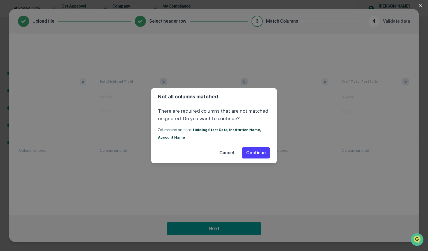
click at [259, 151] on button "Continue" at bounding box center [256, 153] width 28 height 11
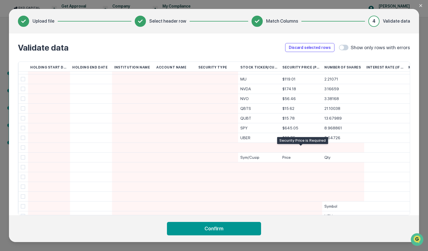
scroll to position [56, 0]
click at [248, 157] on div "Sym/Cusip" at bounding box center [259, 158] width 38 height 10
click at [305, 159] on div "Price" at bounding box center [301, 158] width 38 height 10
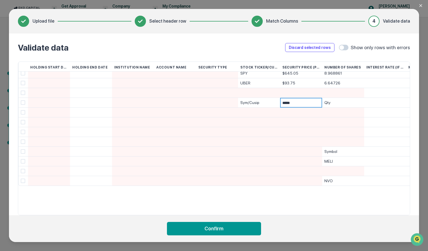
scroll to position [112, 0]
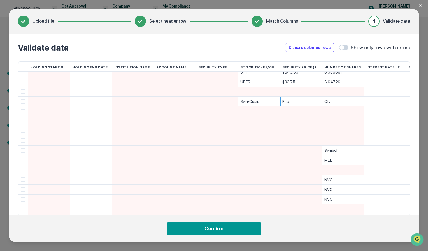
drag, startPoint x: 248, startPoint y: 94, endPoint x: 354, endPoint y: 178, distance: 135.0
click at [354, 178] on div "Holding Start Date Holding End Date Institution Name Account Name Security Type…" at bounding box center [214, 139] width 392 height 154
click at [264, 103] on div "Sym/Cusip" at bounding box center [259, 102] width 38 height 10
click at [296, 93] on div at bounding box center [301, 92] width 38 height 10
click at [297, 99] on div "Price" at bounding box center [301, 102] width 38 height 10
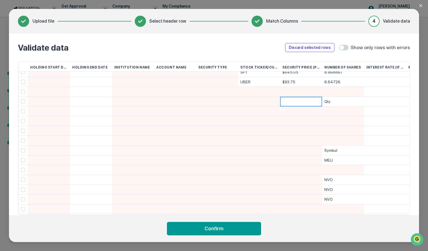
click at [332, 99] on div "Qty" at bounding box center [343, 102] width 38 height 10
click at [339, 148] on div "Symbol" at bounding box center [343, 151] width 38 height 10
click at [339, 148] on input at bounding box center [344, 151] width 40 height 10
click at [351, 153] on input at bounding box center [344, 151] width 40 height 10
click at [348, 159] on div "MELI" at bounding box center [343, 161] width 38 height 10
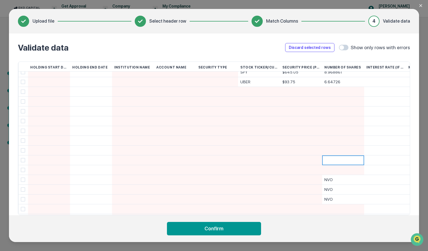
click at [349, 176] on div "NVO" at bounding box center [343, 180] width 38 height 10
click at [345, 196] on div "NVO" at bounding box center [343, 200] width 38 height 10
click at [348, 192] on div "NVO" at bounding box center [343, 190] width 38 height 10
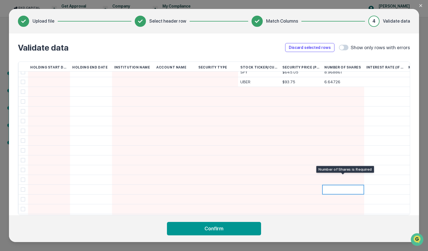
click at [352, 180] on div at bounding box center [343, 180] width 38 height 10
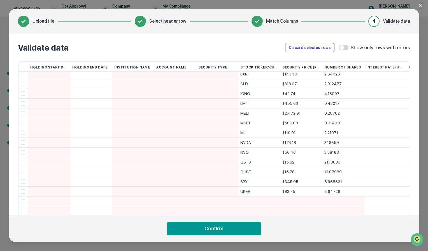
scroll to position [0, 0]
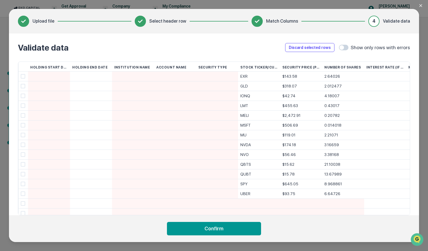
click at [386, 68] on div "Interest Rate (If Applicable)" at bounding box center [385, 67] width 38 height 11
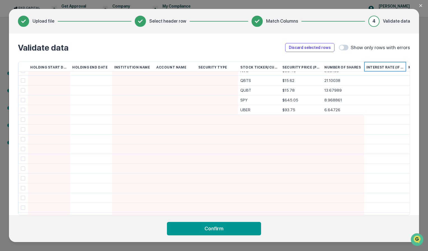
click at [387, 66] on div "Interest Rate (If Applicable)" at bounding box center [385, 67] width 38 height 11
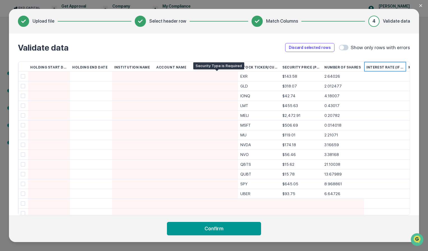
click at [216, 80] on div at bounding box center [217, 77] width 38 height 10
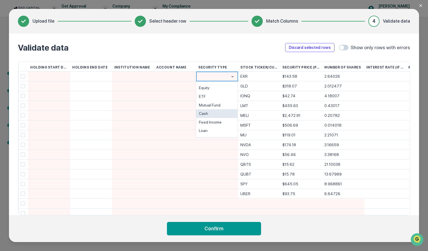
click at [23, 74] on div at bounding box center [23, 77] width 10 height 10
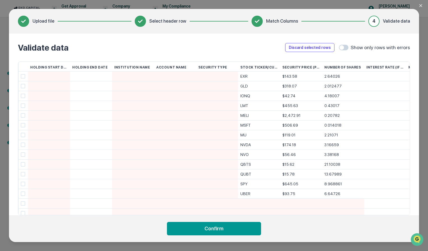
click at [22, 77] on span at bounding box center [23, 76] width 4 height 4
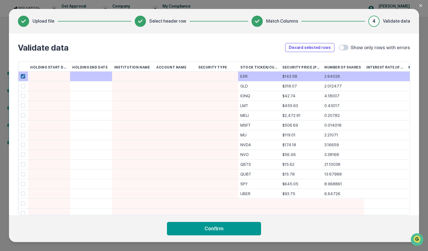
click at [21, 74] on span at bounding box center [23, 76] width 4 height 4
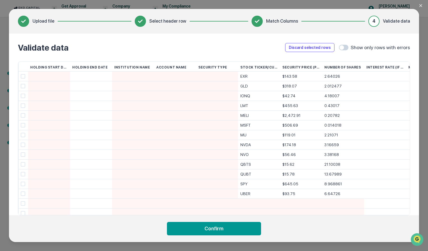
click at [210, 74] on div at bounding box center [217, 77] width 38 height 10
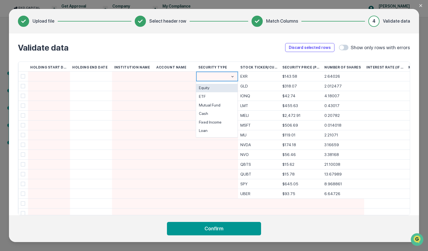
click at [204, 88] on div "Equity" at bounding box center [216, 88] width 41 height 9
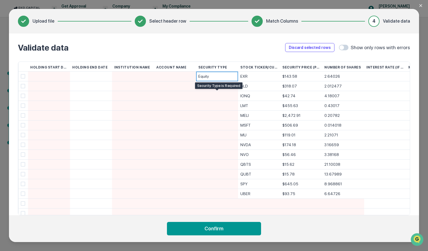
click at [204, 85] on div at bounding box center [217, 86] width 38 height 10
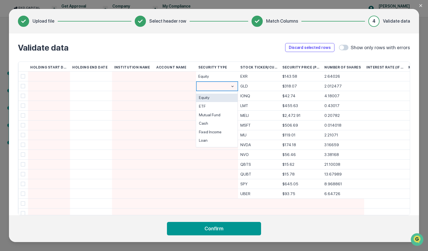
click at [213, 96] on div "Equity" at bounding box center [216, 98] width 41 height 9
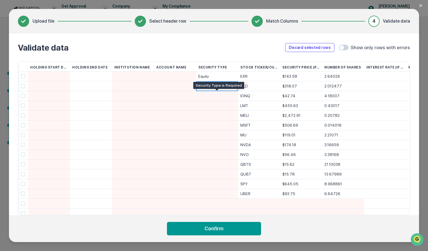
click at [217, 96] on div at bounding box center [217, 96] width 38 height 10
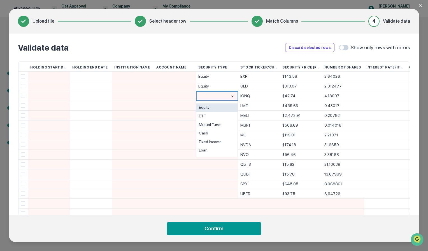
click at [214, 107] on div "Equity" at bounding box center [216, 108] width 41 height 9
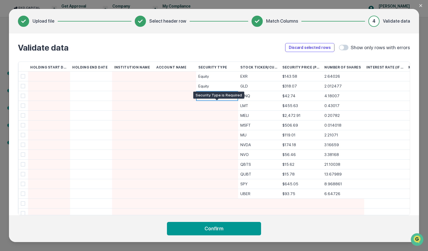
click at [212, 107] on div at bounding box center [217, 106] width 38 height 10
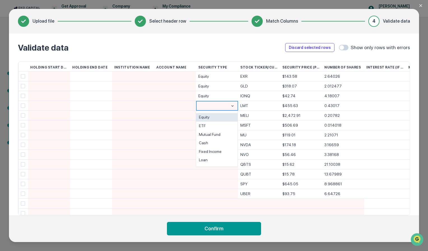
click at [209, 116] on div "Equity" at bounding box center [216, 117] width 41 height 9
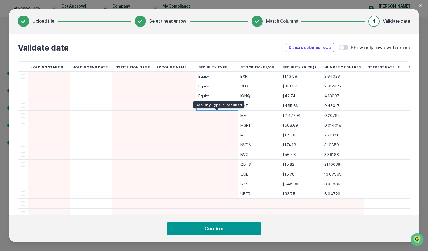
click at [208, 118] on div at bounding box center [217, 116] width 38 height 10
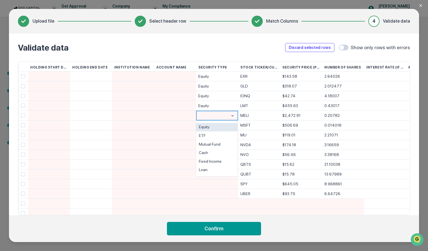
click at [204, 126] on div "Equity" at bounding box center [216, 127] width 41 height 9
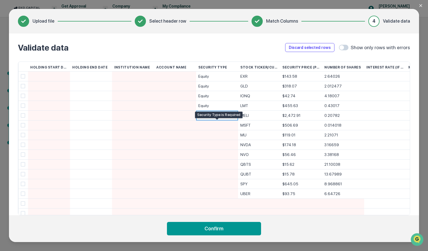
click at [207, 131] on div at bounding box center [217, 135] width 38 height 10
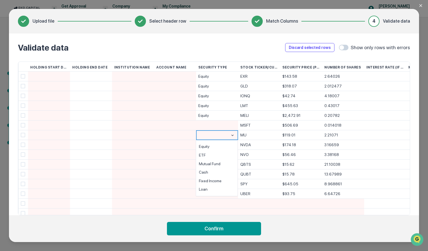
click at [206, 125] on div at bounding box center [217, 126] width 38 height 10
click at [204, 132] on div "Equity ETF Mutual Fund Cash Fixed Income Loan" at bounding box center [217, 158] width 42 height 57
click at [204, 136] on div "Equity" at bounding box center [216, 137] width 41 height 9
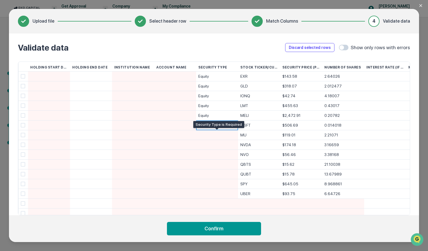
click at [204, 136] on div at bounding box center [217, 135] width 38 height 10
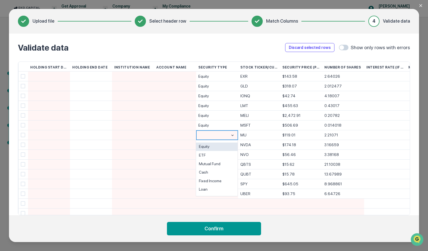
click at [207, 145] on div "Equity" at bounding box center [216, 147] width 41 height 9
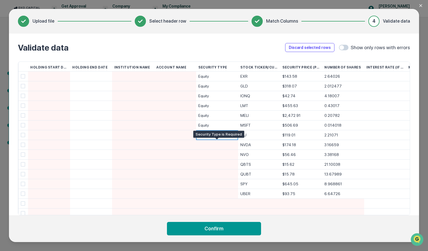
click at [207, 147] on div at bounding box center [217, 145] width 38 height 10
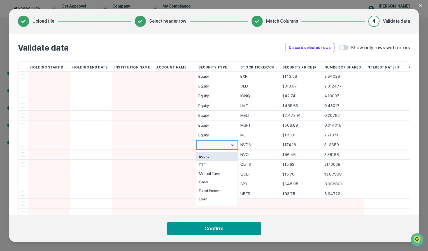
click at [206, 155] on div "Equity" at bounding box center [216, 157] width 41 height 9
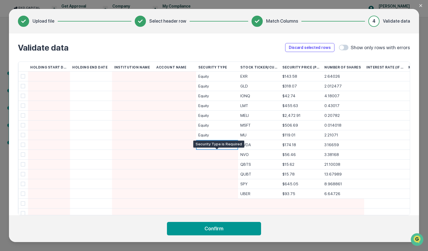
click at [206, 158] on div at bounding box center [217, 155] width 38 height 10
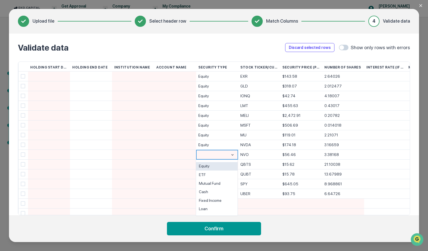
click at [206, 163] on div "Equity" at bounding box center [216, 166] width 41 height 9
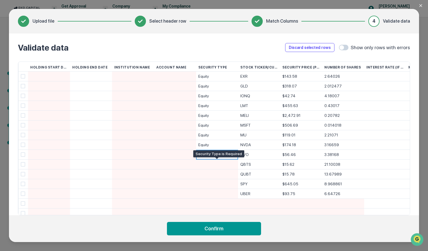
click at [205, 166] on div at bounding box center [217, 165] width 38 height 10
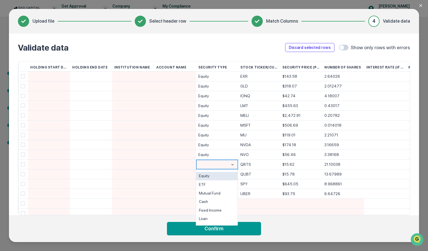
click at [206, 173] on div "Equity" at bounding box center [216, 176] width 41 height 9
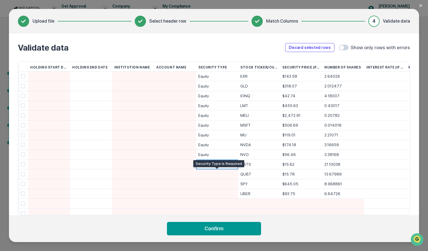
click at [206, 177] on div at bounding box center [217, 175] width 38 height 10
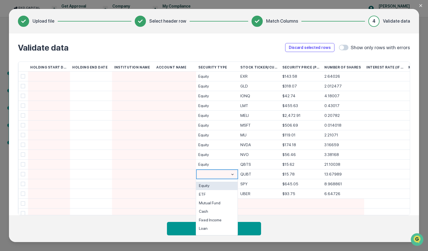
click at [207, 184] on div "Equity" at bounding box center [216, 186] width 41 height 9
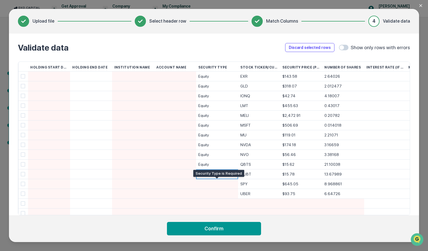
click at [207, 188] on div at bounding box center [217, 184] width 38 height 10
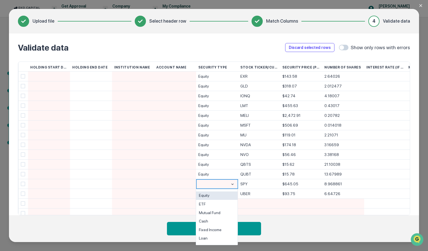
click at [209, 193] on div "Equity" at bounding box center [216, 196] width 41 height 9
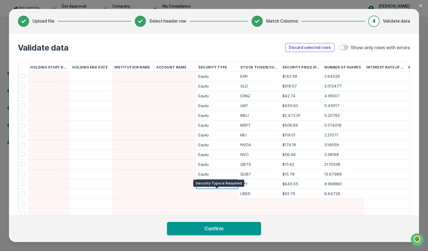
click at [208, 195] on div at bounding box center [217, 194] width 38 height 10
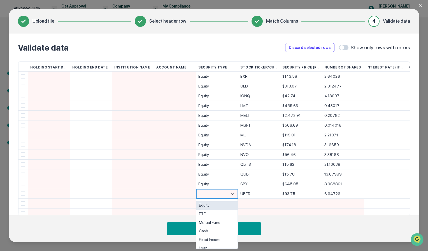
click at [211, 207] on div "Equity" at bounding box center [216, 206] width 41 height 9
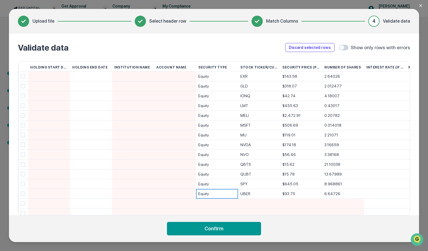
click at [172, 80] on div at bounding box center [175, 77] width 38 height 10
type input "**********"
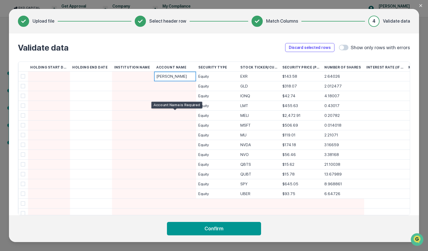
drag, startPoint x: 192, startPoint y: 77, endPoint x: 186, endPoint y: 91, distance: 14.8
click at [186, 91] on div "Holding Start Date Holding End Date Institution Name Account Name Security Type…" at bounding box center [214, 139] width 392 height 154
click at [186, 90] on div at bounding box center [175, 86] width 38 height 10
drag, startPoint x: 185, startPoint y: 77, endPoint x: 180, endPoint y: 76, distance: 5.4
click at [180, 76] on div "[PERSON_NAME]" at bounding box center [175, 77] width 38 height 10
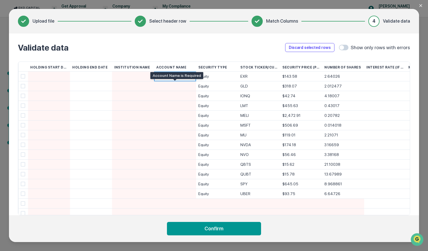
click at [179, 87] on div at bounding box center [175, 86] width 38 height 10
type input "**********"
click at [178, 93] on div at bounding box center [175, 96] width 38 height 10
type input "**********"
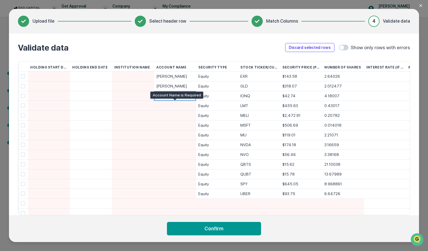
click at [173, 103] on div at bounding box center [175, 106] width 38 height 10
type input "**********"
click at [169, 112] on div at bounding box center [175, 116] width 38 height 10
type input "**********"
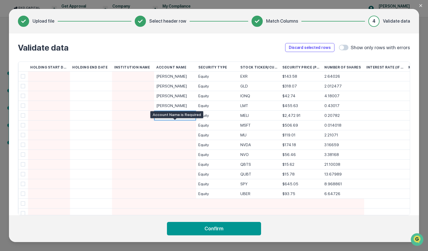
click at [165, 128] on div at bounding box center [175, 126] width 38 height 10
type input "**********"
click at [165, 133] on div at bounding box center [175, 135] width 38 height 10
type input "*"
type input "**********"
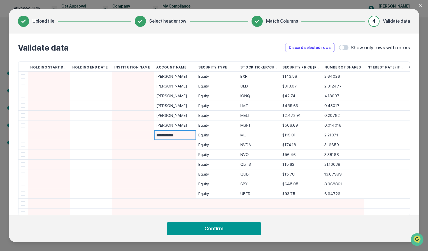
click at [183, 145] on div at bounding box center [175, 145] width 38 height 10
type input "**********"
click at [177, 158] on div at bounding box center [175, 155] width 38 height 10
type input "**********"
click at [174, 165] on div at bounding box center [175, 165] width 38 height 10
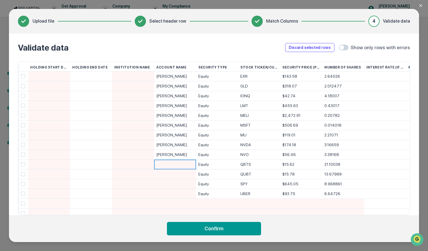
type input "**********"
click at [172, 172] on div at bounding box center [175, 175] width 38 height 10
click at [169, 182] on div at bounding box center [175, 184] width 38 height 10
type input "**********"
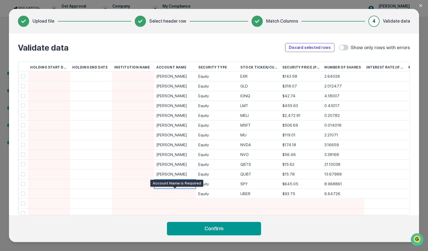
click at [168, 193] on div at bounding box center [175, 194] width 38 height 10
type input "**********"
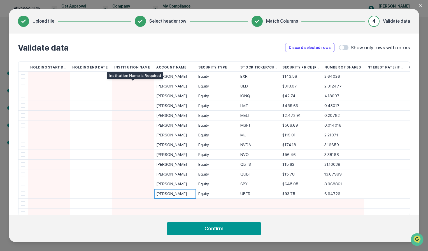
click at [139, 84] on div at bounding box center [133, 86] width 38 height 10
click at [138, 72] on div at bounding box center [133, 77] width 38 height 10
type input "*********"
drag, startPoint x: 139, startPoint y: 76, endPoint x: 113, endPoint y: 74, distance: 26.4
click at [113, 74] on div "*********" at bounding box center [133, 77] width 42 height 10
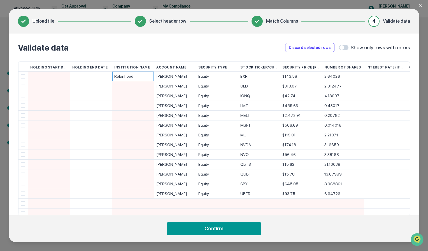
click at [150, 84] on div at bounding box center [133, 86] width 38 height 10
type input "*********"
click at [146, 96] on div at bounding box center [133, 96] width 38 height 10
type input "*********"
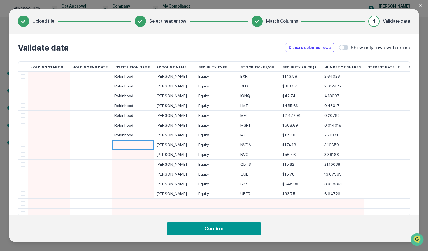
type input "*********"
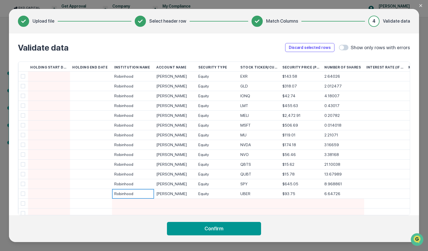
click at [62, 75] on div at bounding box center [49, 77] width 38 height 10
type input "*"
type input "**********"
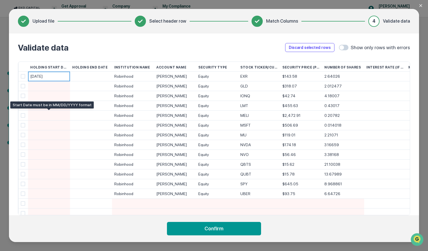
drag, startPoint x: 59, startPoint y: 73, endPoint x: 55, endPoint y: 81, distance: 8.4
click at [53, 105] on div "Holding Start Date Holding End Date Institution Name Account Name Security Type…" at bounding box center [214, 139] width 392 height 154
click at [56, 76] on div "[DATE]" at bounding box center [49, 77] width 38 height 10
click at [56, 76] on input "**********" at bounding box center [50, 77] width 40 height 10
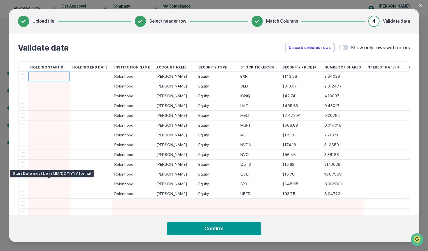
click at [38, 186] on div at bounding box center [49, 184] width 38 height 10
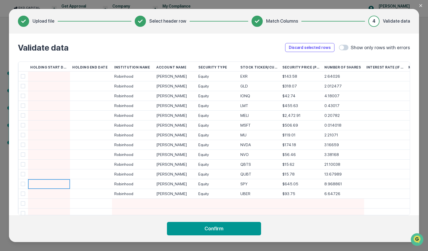
type input "**********"
click at [52, 73] on div at bounding box center [49, 77] width 38 height 10
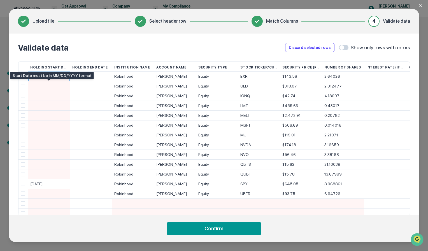
type input "**********"
click at [61, 76] on div "[DATE]'" at bounding box center [49, 77] width 38 height 10
type input "**********"
click at [65, 87] on div at bounding box center [49, 86] width 38 height 10
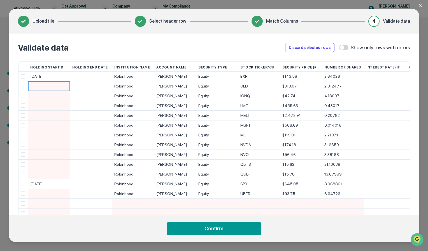
click at [65, 87] on input at bounding box center [50, 87] width 40 height 10
type input "*"
click at [57, 87] on div at bounding box center [49, 86] width 38 height 10
type input "**********"
click at [52, 92] on div at bounding box center [49, 96] width 38 height 10
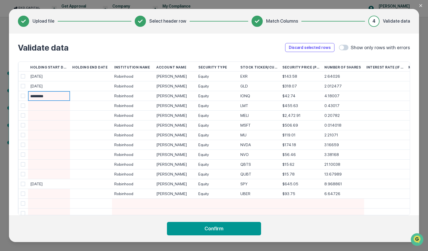
type input "**********"
click at [52, 104] on div at bounding box center [49, 106] width 38 height 10
type input "**********"
click at [51, 111] on div at bounding box center [49, 116] width 38 height 10
type input "*"
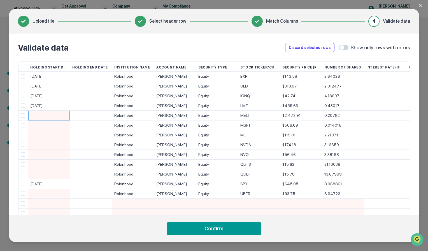
click at [51, 115] on div at bounding box center [49, 116] width 38 height 10
type input "*"
type input "**********"
click at [39, 127] on div at bounding box center [49, 126] width 38 height 10
type input "**********"
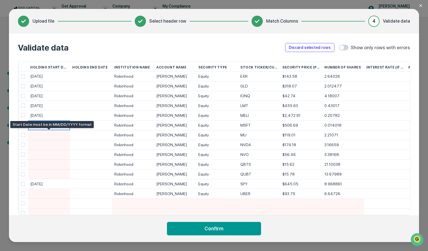
click at [47, 135] on div at bounding box center [49, 135] width 38 height 10
click at [47, 135] on input at bounding box center [50, 136] width 40 height 10
type input "**********"
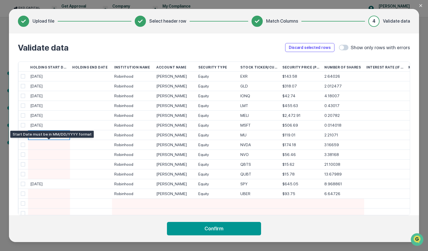
click at [45, 143] on div at bounding box center [49, 145] width 38 height 10
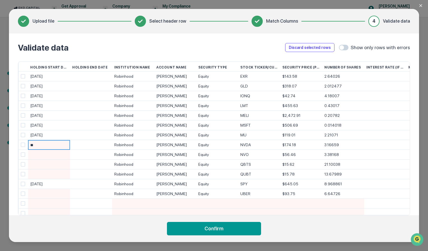
type input "*"
type input "*********"
click at [47, 152] on div at bounding box center [49, 155] width 38 height 10
type input "*"
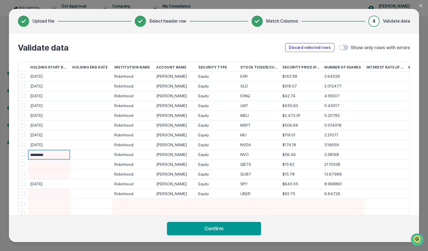
type input "**********"
click at [45, 165] on div at bounding box center [49, 165] width 38 height 10
type input "**********"
click at [48, 171] on div at bounding box center [49, 175] width 38 height 10
click at [52, 163] on div "[DATE]" at bounding box center [49, 165] width 38 height 10
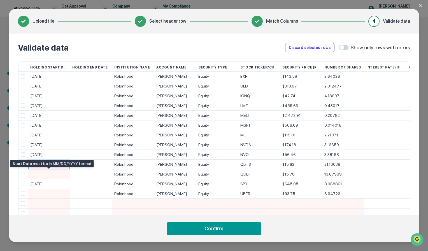
click at [56, 174] on div at bounding box center [49, 175] width 38 height 10
type input "**********"
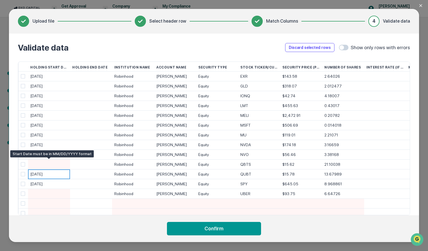
click at [57, 167] on div at bounding box center [49, 165] width 38 height 10
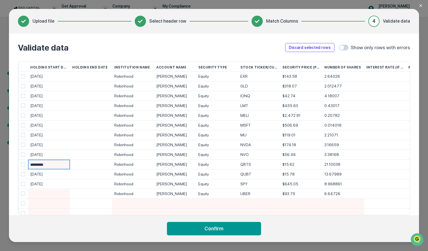
type input "**********"
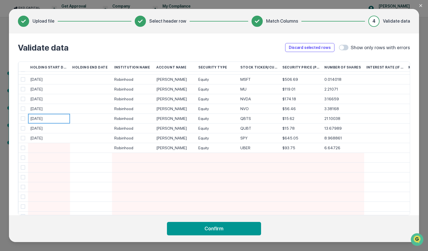
scroll to position [56, 0]
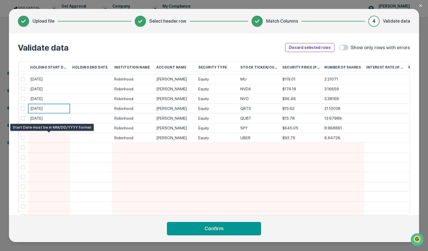
click at [56, 140] on div at bounding box center [49, 138] width 38 height 10
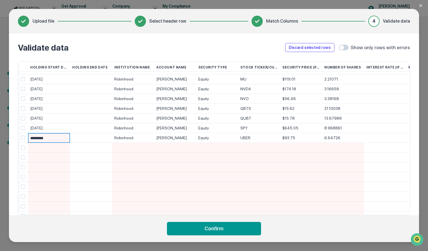
type input "**********"
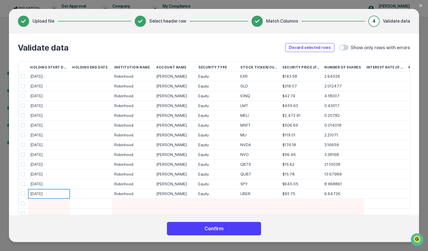
click at [239, 227] on button "Confirm" at bounding box center [214, 228] width 94 height 13
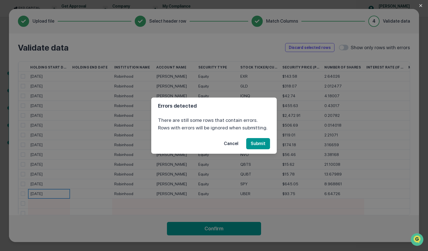
click at [237, 145] on button "Cancel" at bounding box center [231, 143] width 24 height 11
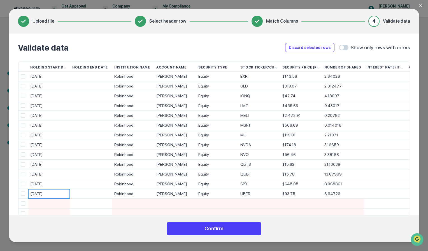
click at [220, 227] on button "Confirm" at bounding box center [214, 228] width 94 height 13
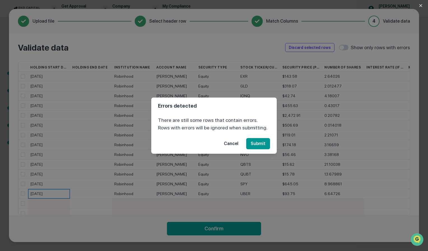
click at [202, 195] on div "Errors detected There are still some rows that contain errors. Rows with errors…" at bounding box center [214, 125] width 428 height 251
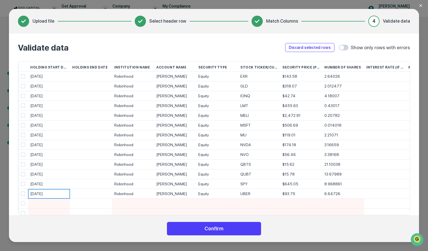
click at [202, 227] on button "Confirm" at bounding box center [214, 228] width 94 height 13
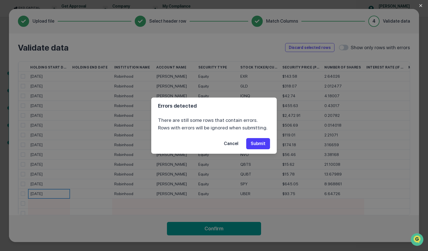
click at [266, 143] on button "Submit" at bounding box center [258, 143] width 24 height 11
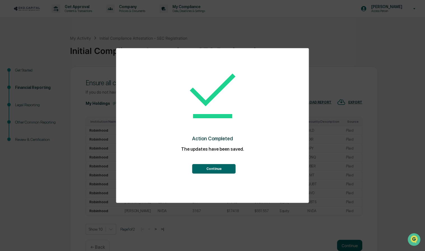
click at [225, 168] on button "Continue" at bounding box center [213, 169] width 43 height 10
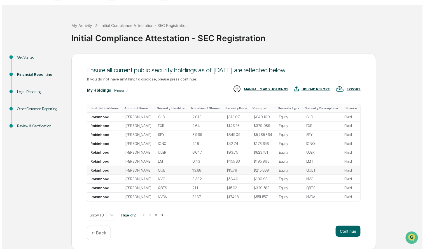
scroll to position [15, 0]
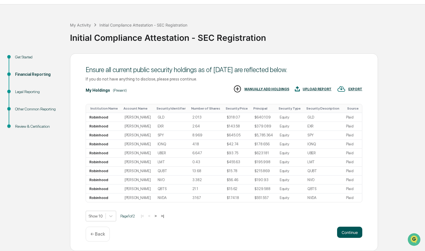
click at [349, 229] on button "Continue" at bounding box center [349, 232] width 25 height 11
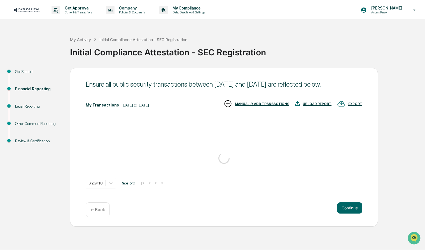
scroll to position [0, 0]
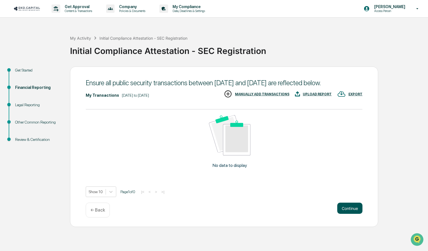
click at [344, 214] on button "Continue" at bounding box center [349, 208] width 25 height 11
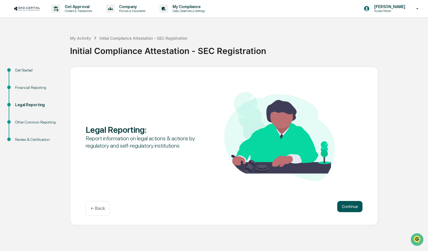
click at [355, 208] on button "Continue" at bounding box center [349, 206] width 25 height 11
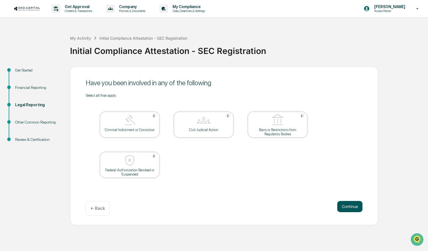
click at [343, 207] on button "Continue" at bounding box center [349, 206] width 25 height 11
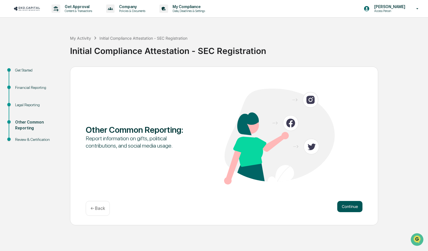
click at [360, 209] on button "Continue" at bounding box center [349, 206] width 25 height 11
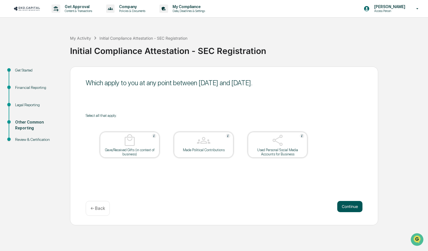
click at [347, 208] on button "Continue" at bounding box center [349, 206] width 25 height 11
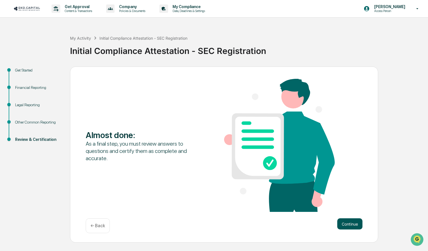
click at [349, 222] on button "Continue" at bounding box center [349, 224] width 25 height 11
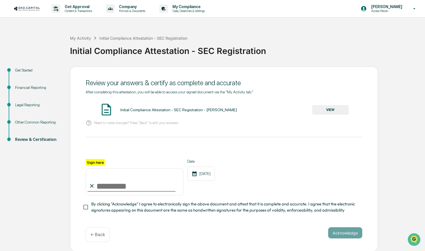
click at [144, 186] on input "Sign here" at bounding box center [135, 182] width 98 height 27
type input "**********"
click at [262, 178] on div "**********" at bounding box center [224, 177] width 277 height 36
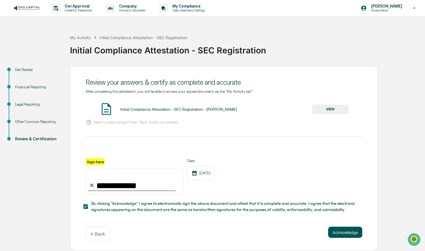
click at [342, 234] on button "Acknowledge" at bounding box center [345, 232] width 34 height 11
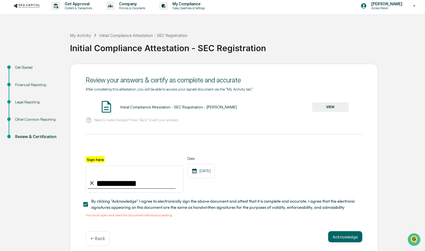
click at [335, 106] on button "VIEW" at bounding box center [330, 107] width 36 height 10
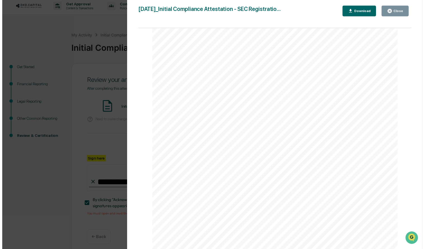
scroll to position [1620, 0]
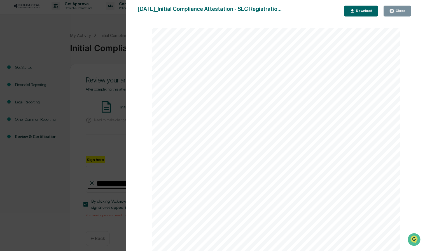
click at [109, 43] on div "Version History [DATE] 06:49 PM [PERSON_NAME] [DATE]_Initial Compliance Attesta…" at bounding box center [212, 125] width 425 height 251
click at [401, 11] on div "Close" at bounding box center [400, 11] width 11 height 4
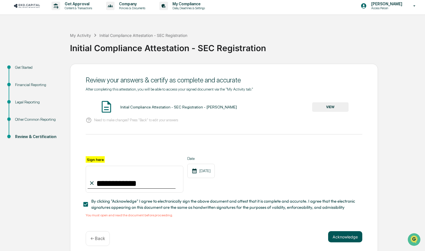
click at [340, 238] on button "Acknowledge" at bounding box center [345, 237] width 34 height 11
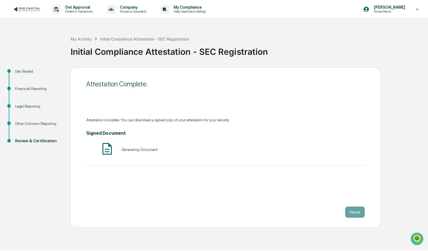
scroll to position [0, 0]
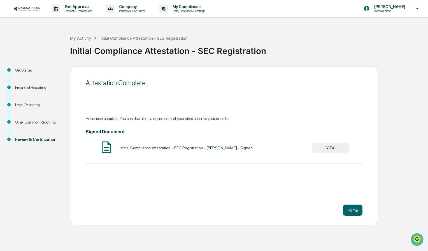
click at [322, 147] on button "VIEW" at bounding box center [330, 148] width 36 height 10
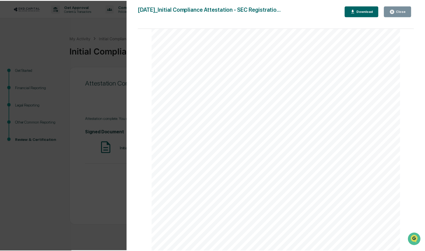
scroll to position [1975, 0]
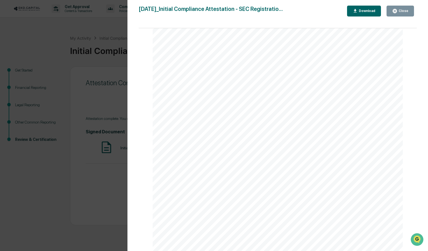
click at [393, 11] on button "Close" at bounding box center [399, 11] width 27 height 11
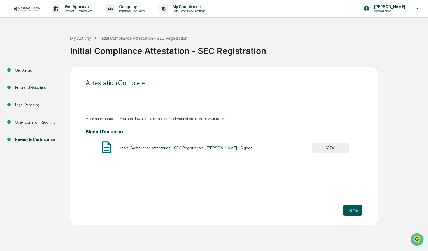
click at [355, 209] on button "Home" at bounding box center [353, 210] width 20 height 11
